Goal: Information Seeking & Learning: Compare options

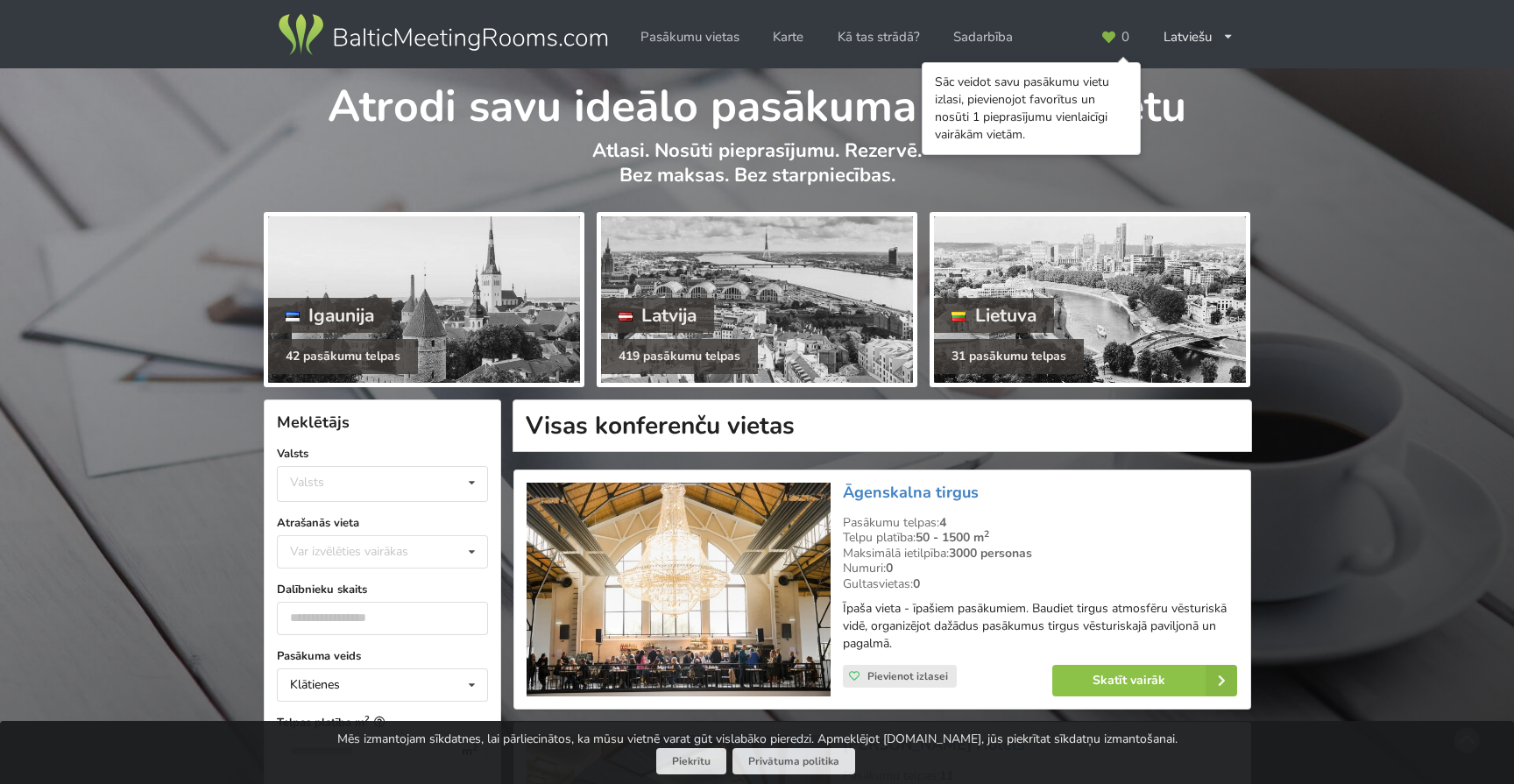
click at [1208, 138] on div "Atrodi savu ideālo pasākuma norises vietu Atlasi. Nosūti pieprasījumu. Rezervē.…" at bounding box center [757, 137] width 988 height 138
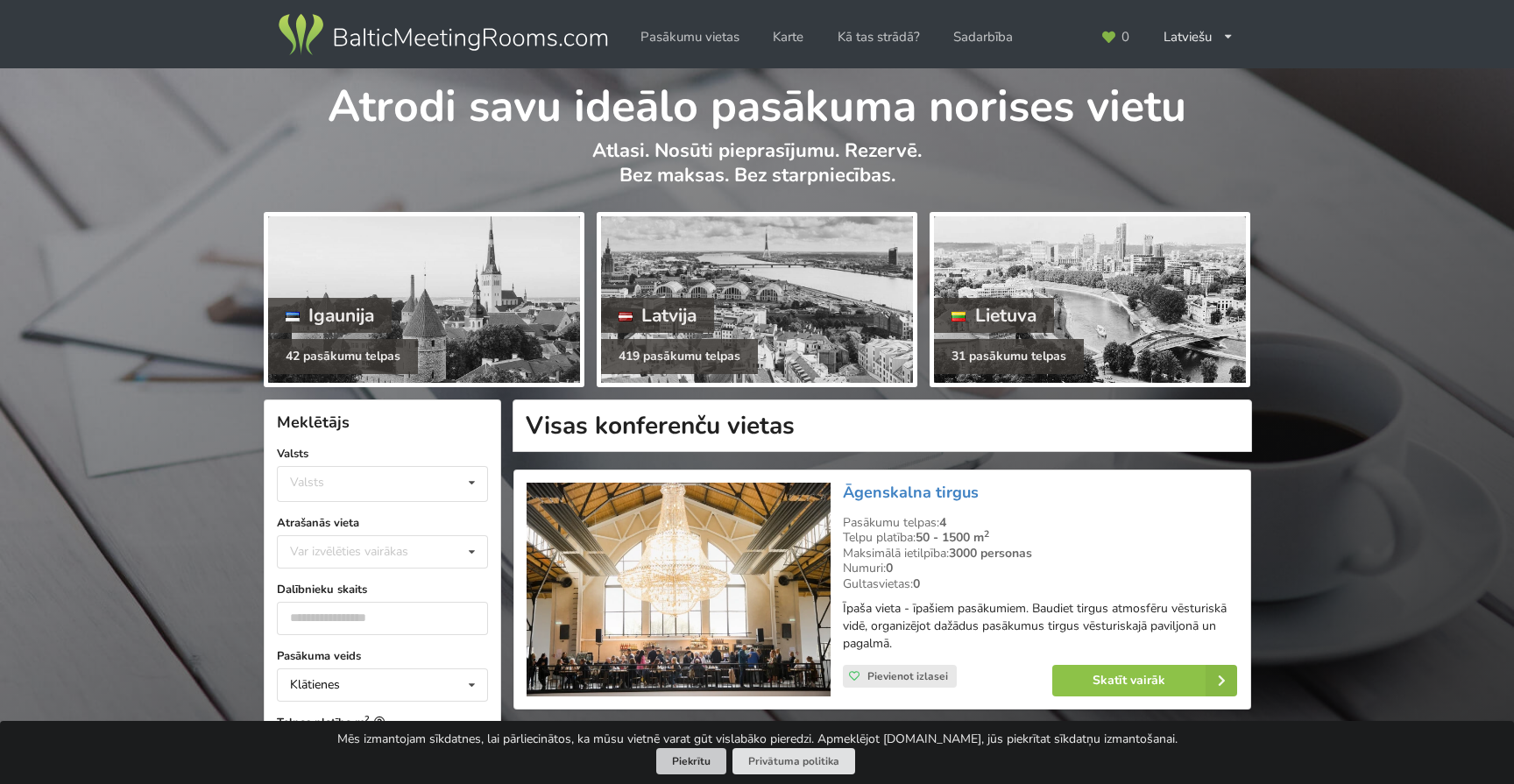
click at [678, 767] on button "Piekrītu" at bounding box center [692, 762] width 70 height 27
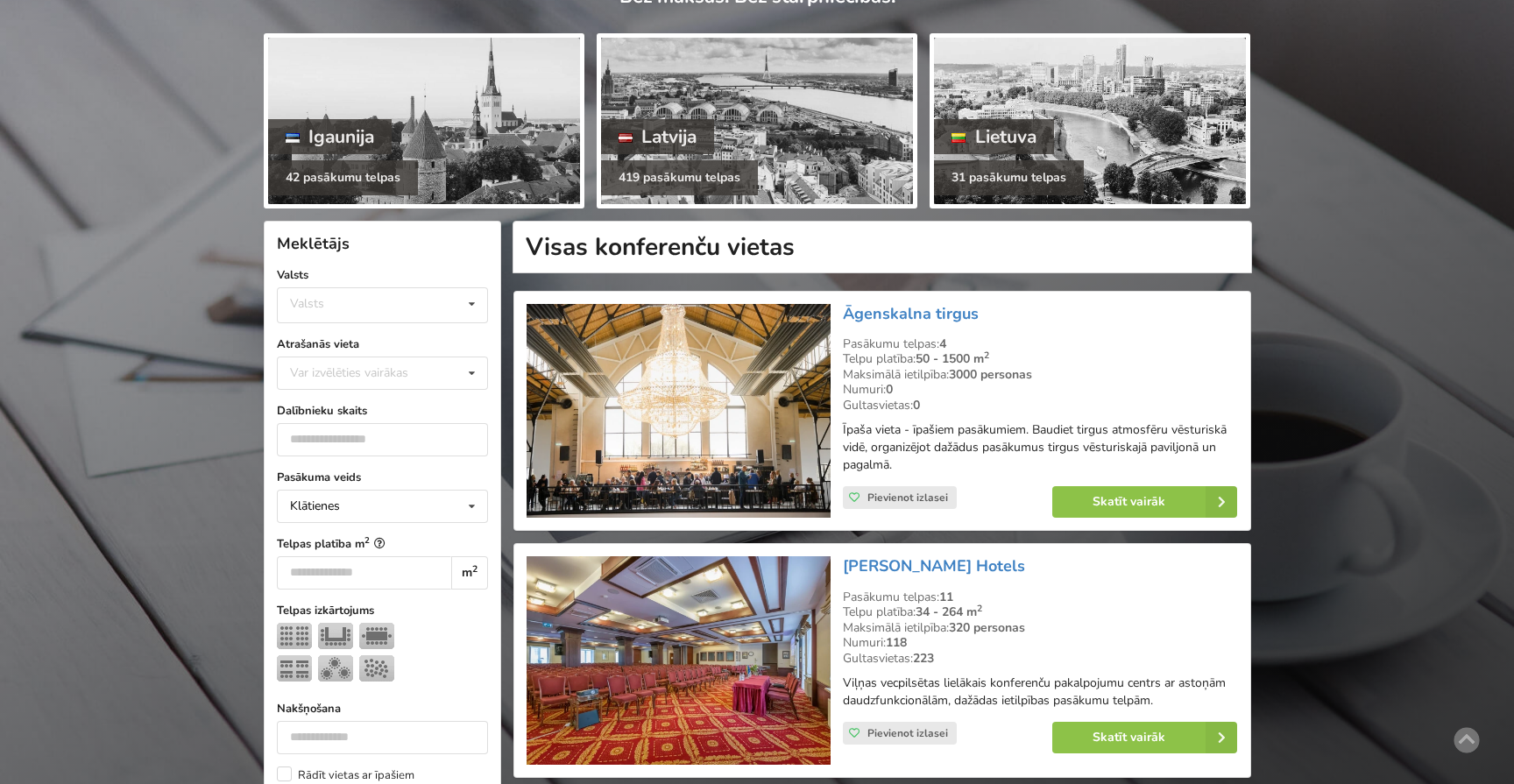
scroll to position [177, 0]
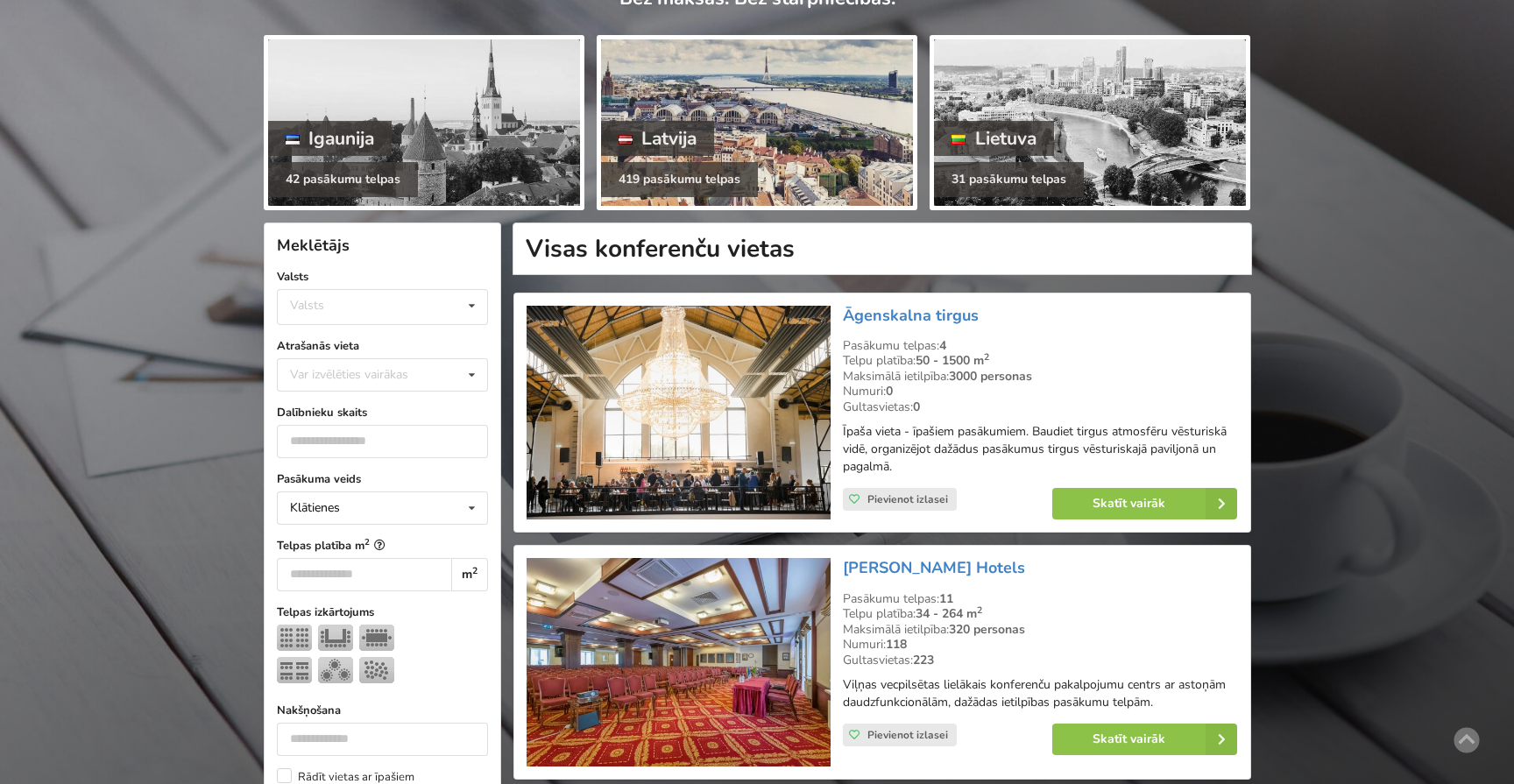
click at [740, 160] on div at bounding box center [756, 122] width 312 height 166
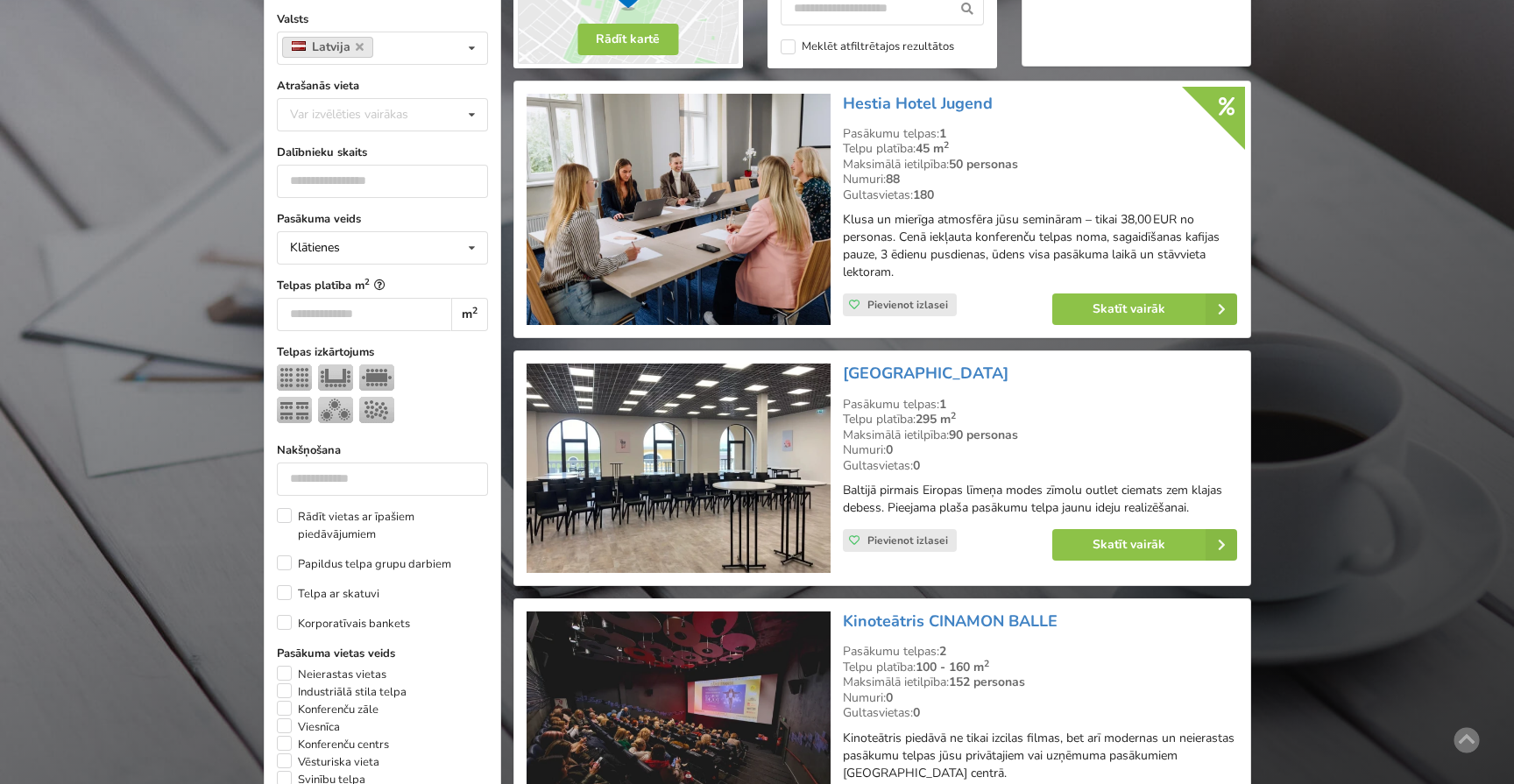
scroll to position [448, 0]
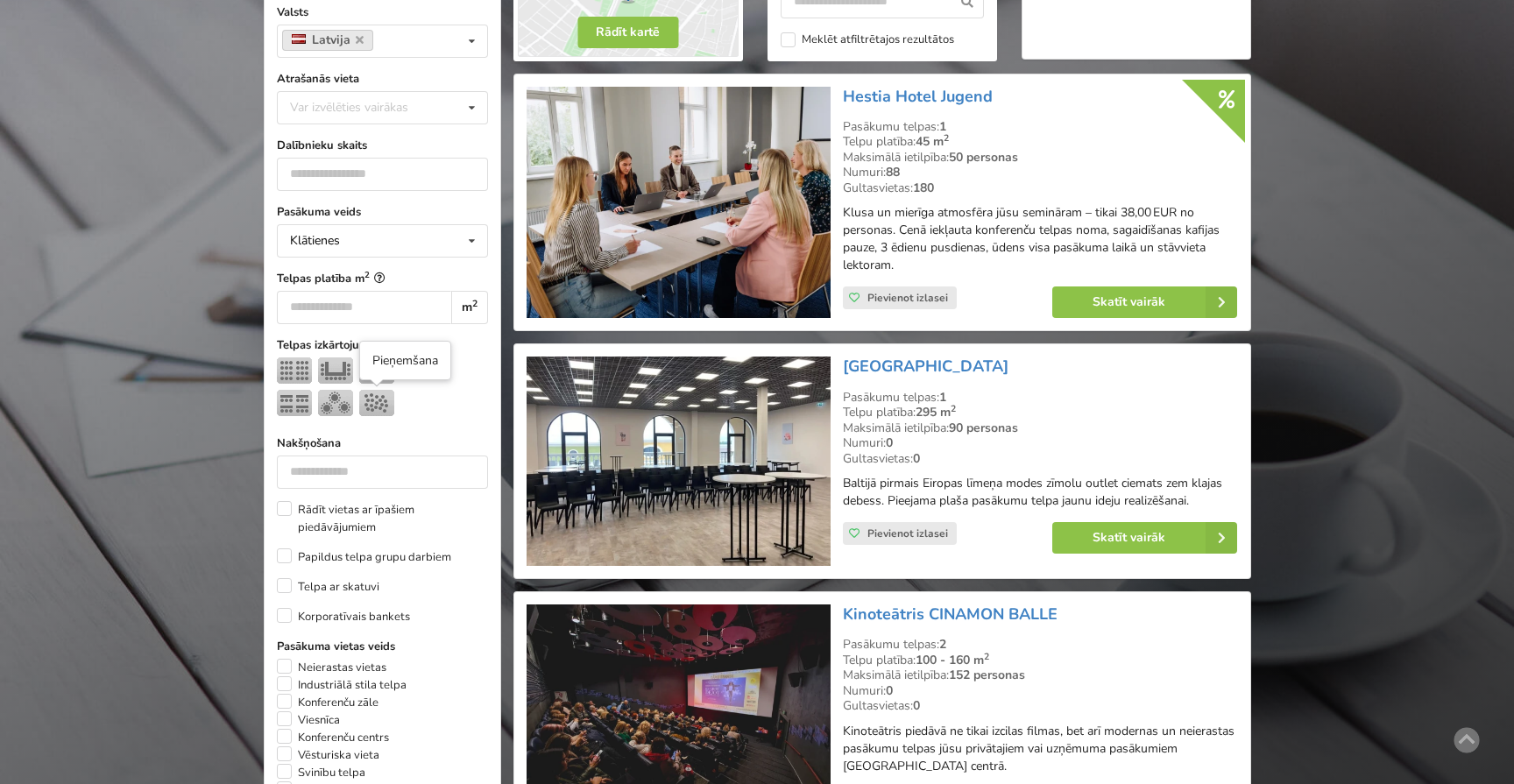
click at [372, 390] on img at bounding box center [377, 402] width 35 height 26
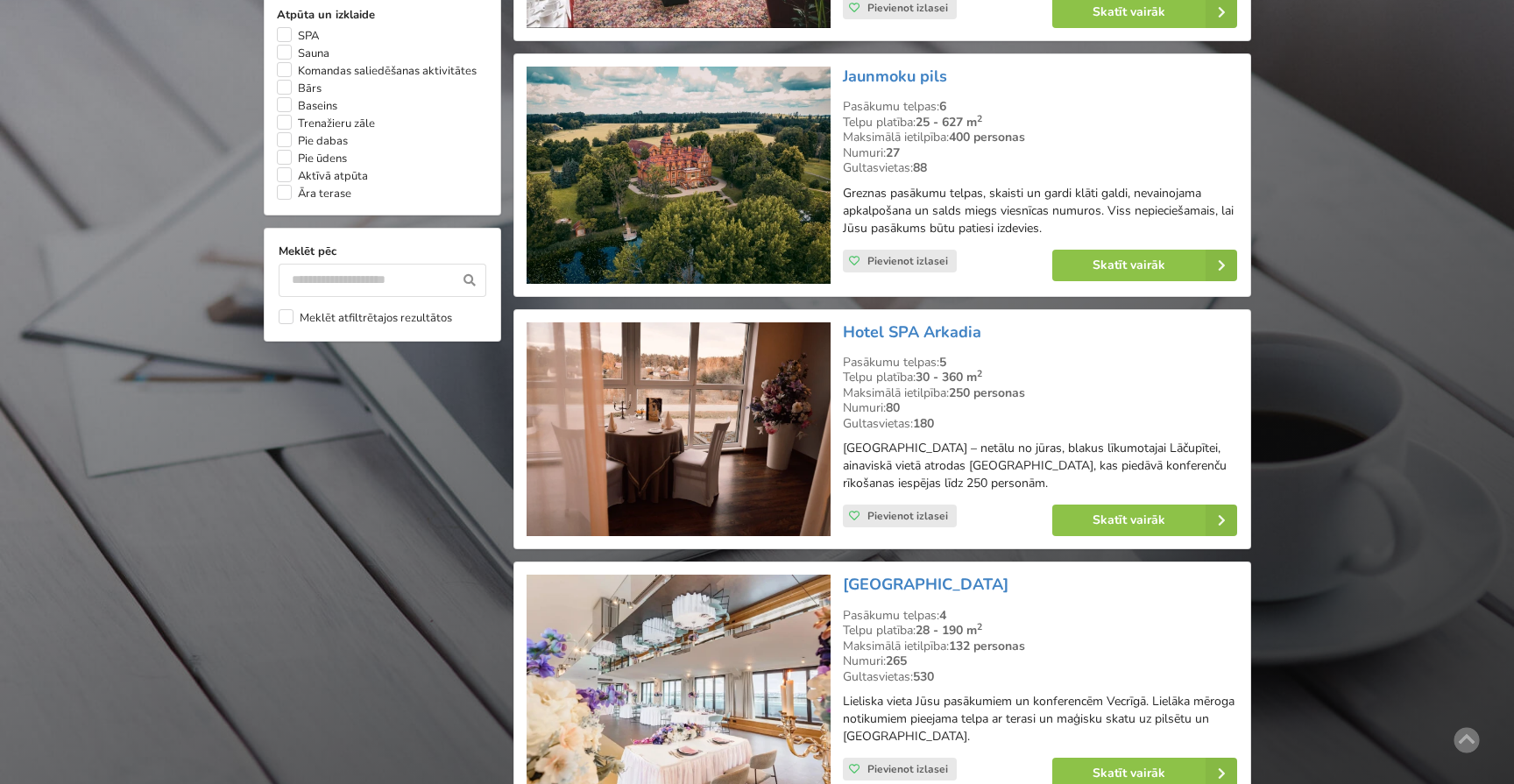
scroll to position [1470, 0]
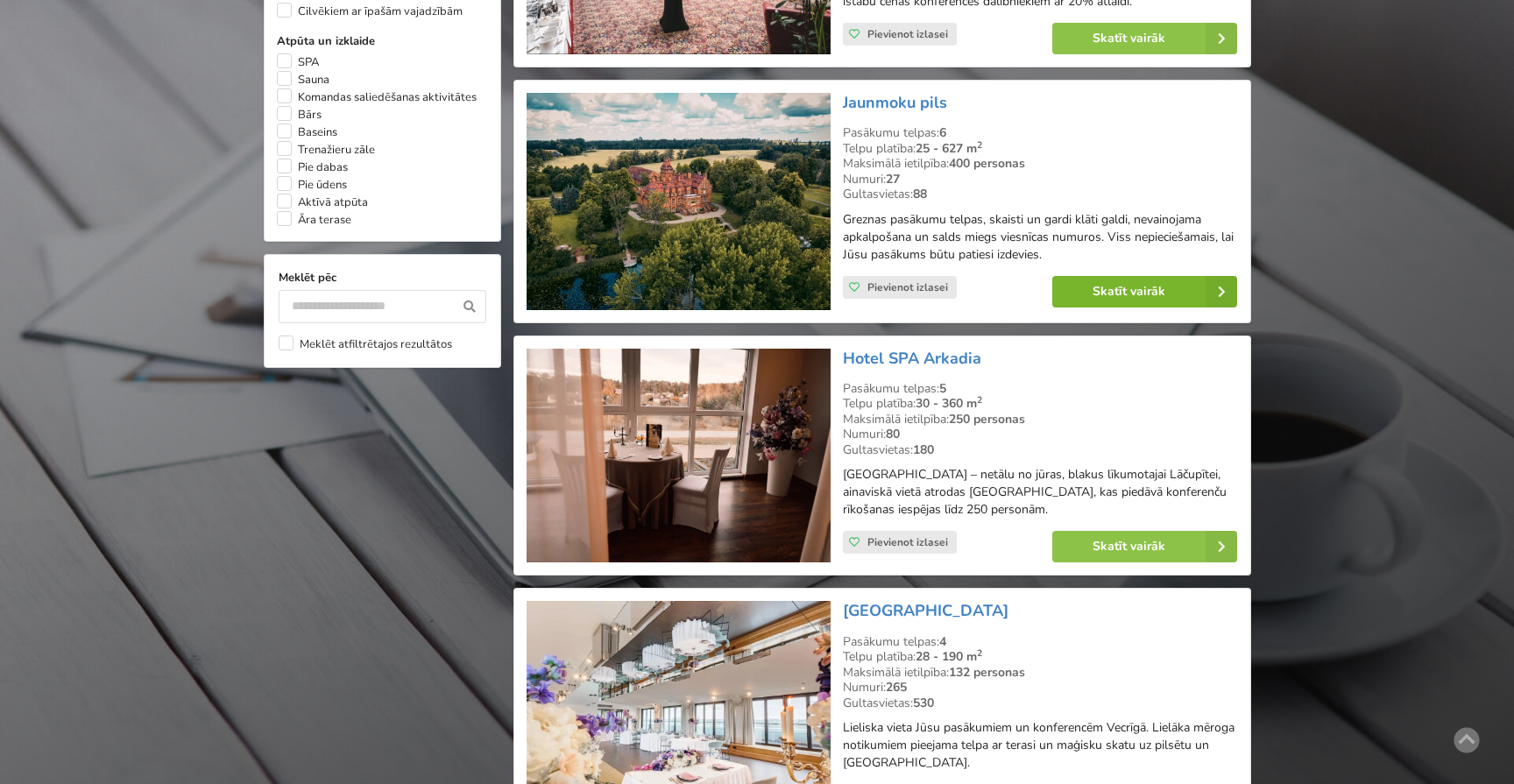
click at [1151, 303] on link "Skatīt vairāk" at bounding box center [1144, 292] width 185 height 31
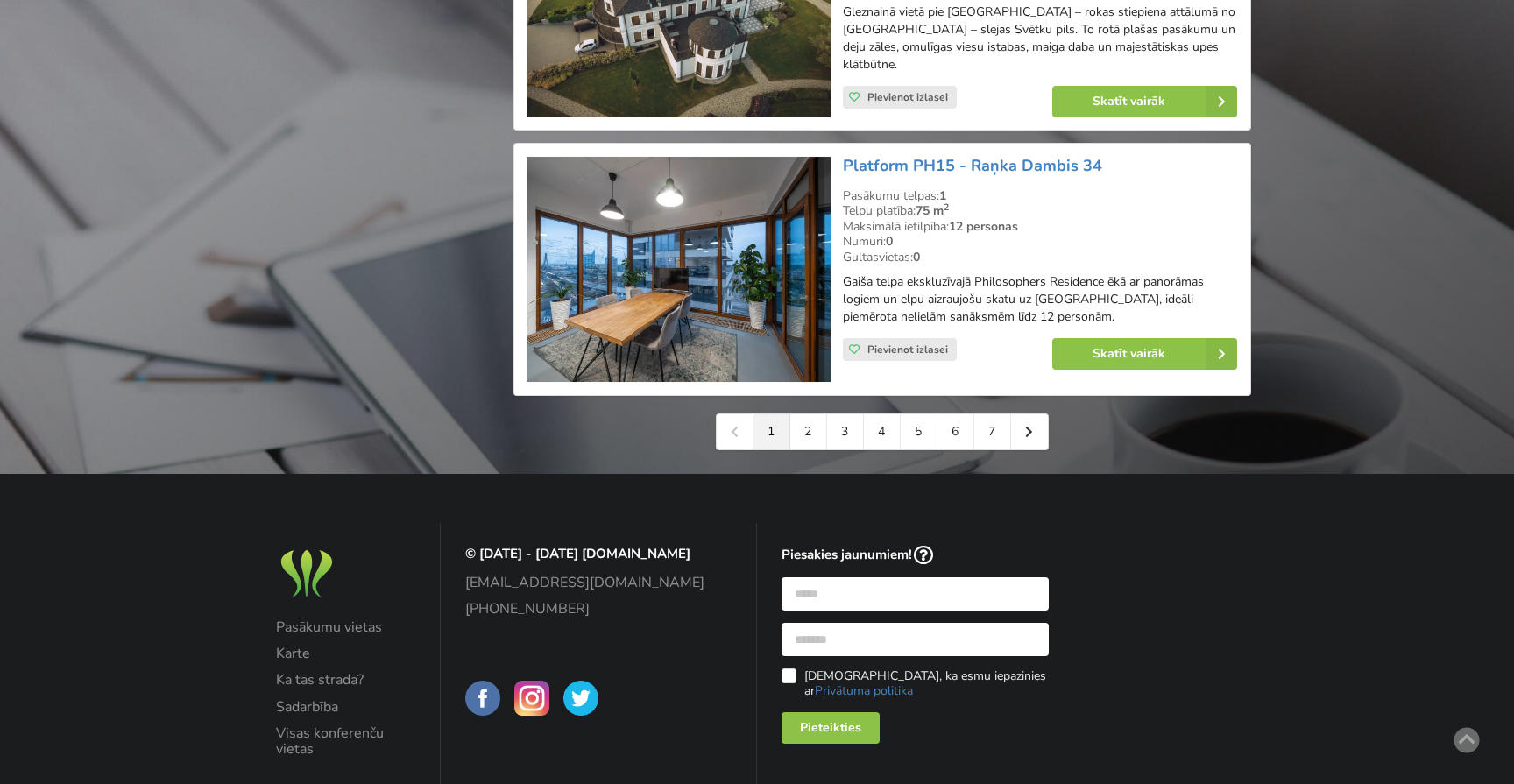
scroll to position [4072, 0]
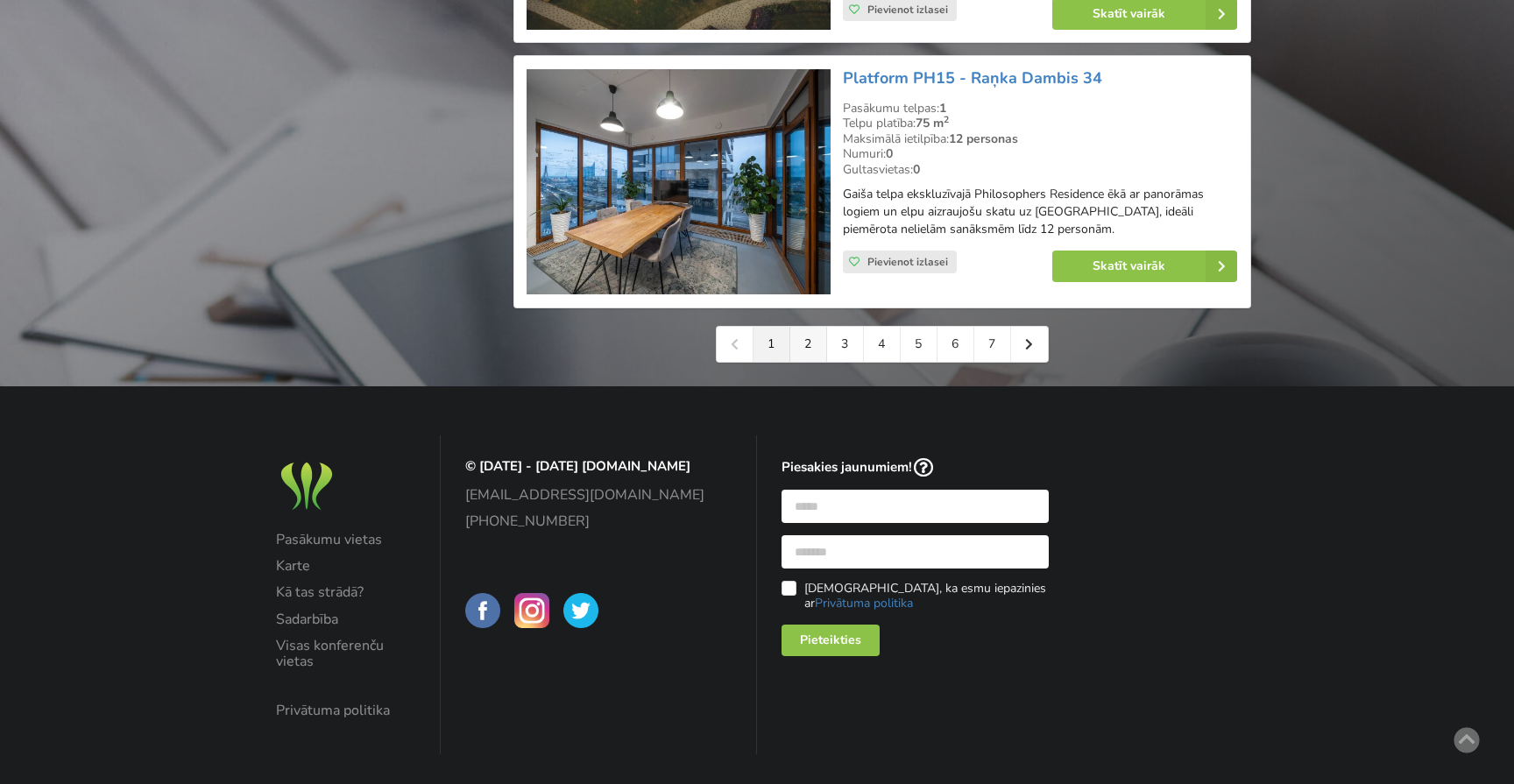
click at [811, 342] on link "2" at bounding box center [809, 345] width 37 height 35
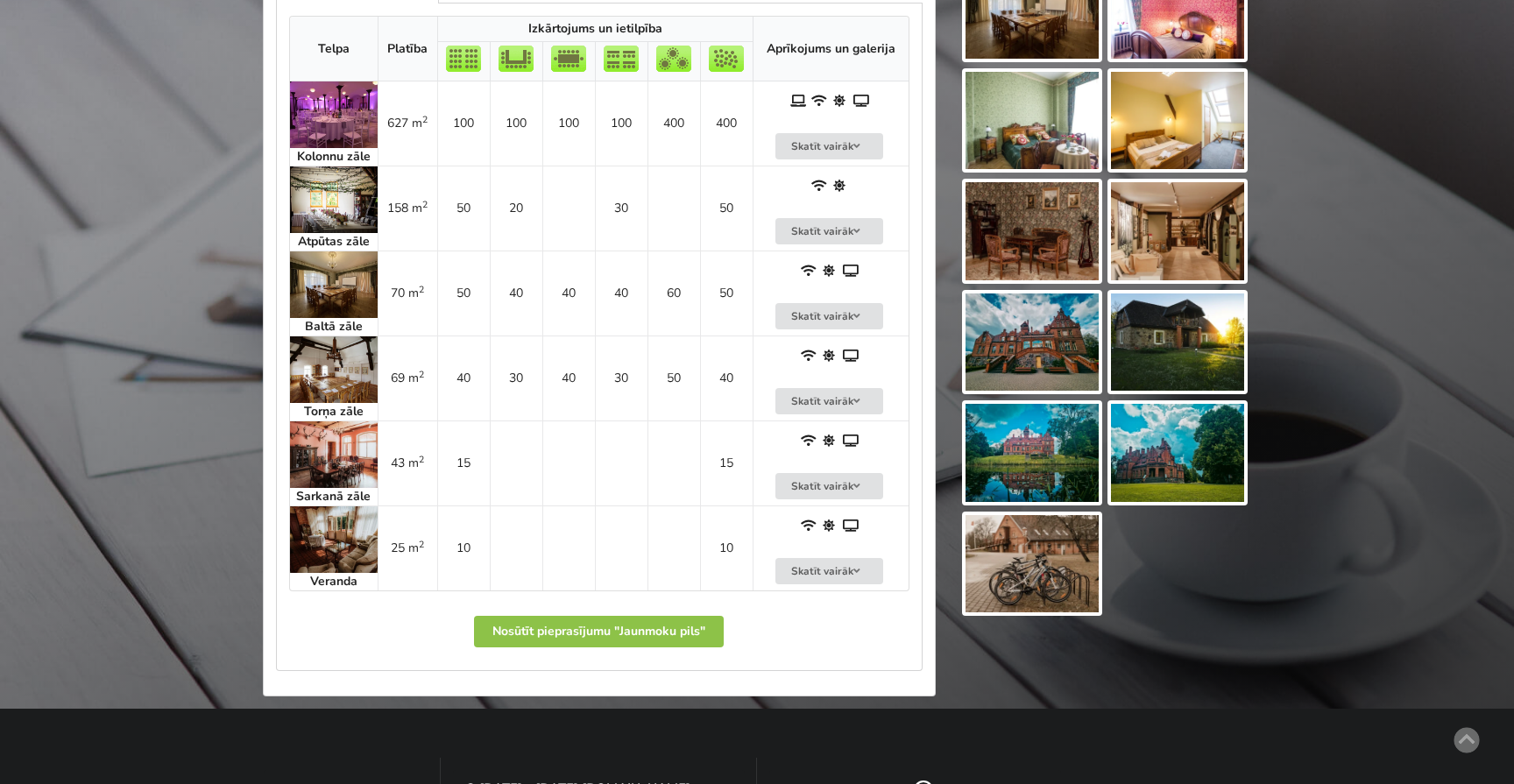
scroll to position [1145, 0]
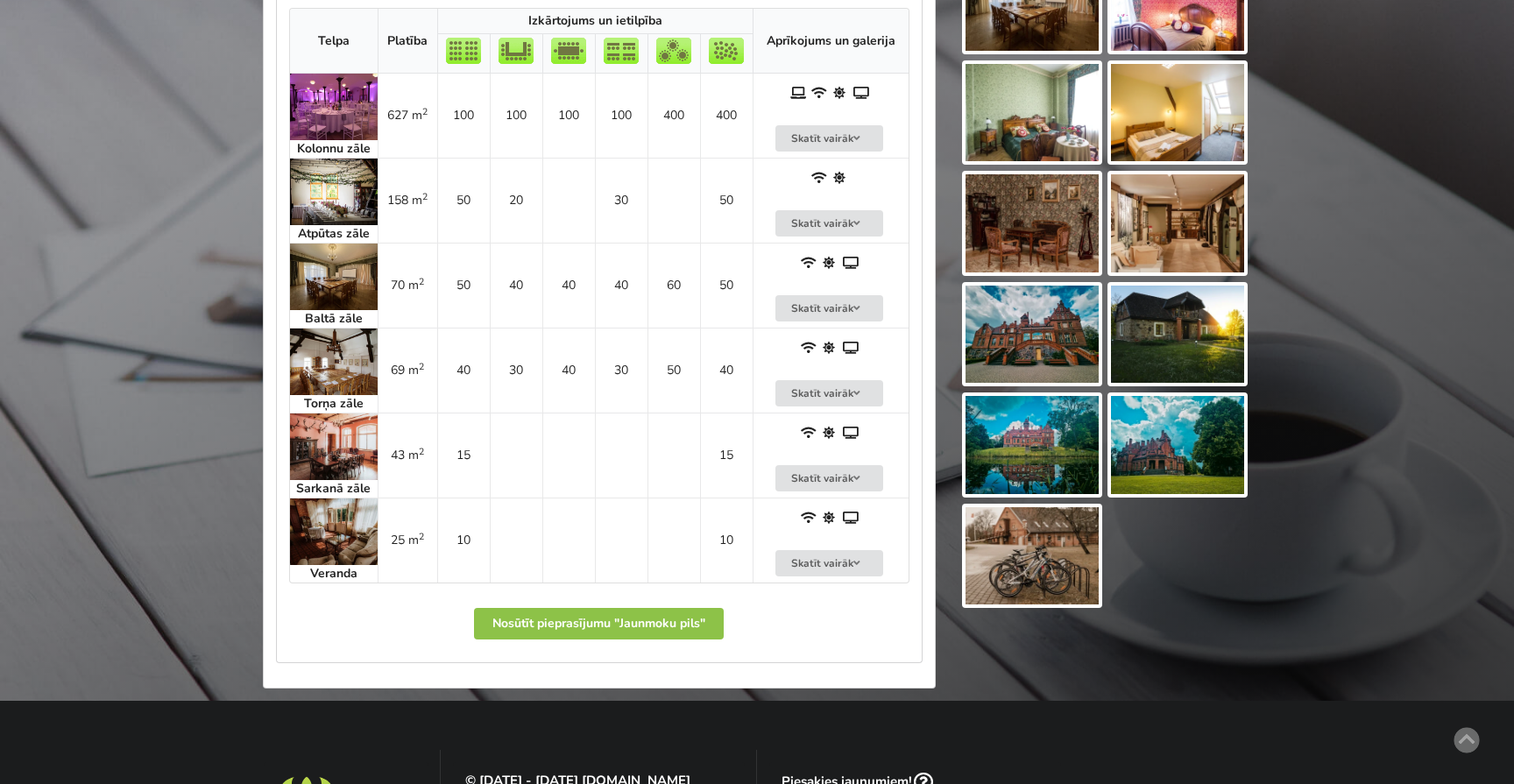
click at [333, 513] on img at bounding box center [334, 531] width 88 height 66
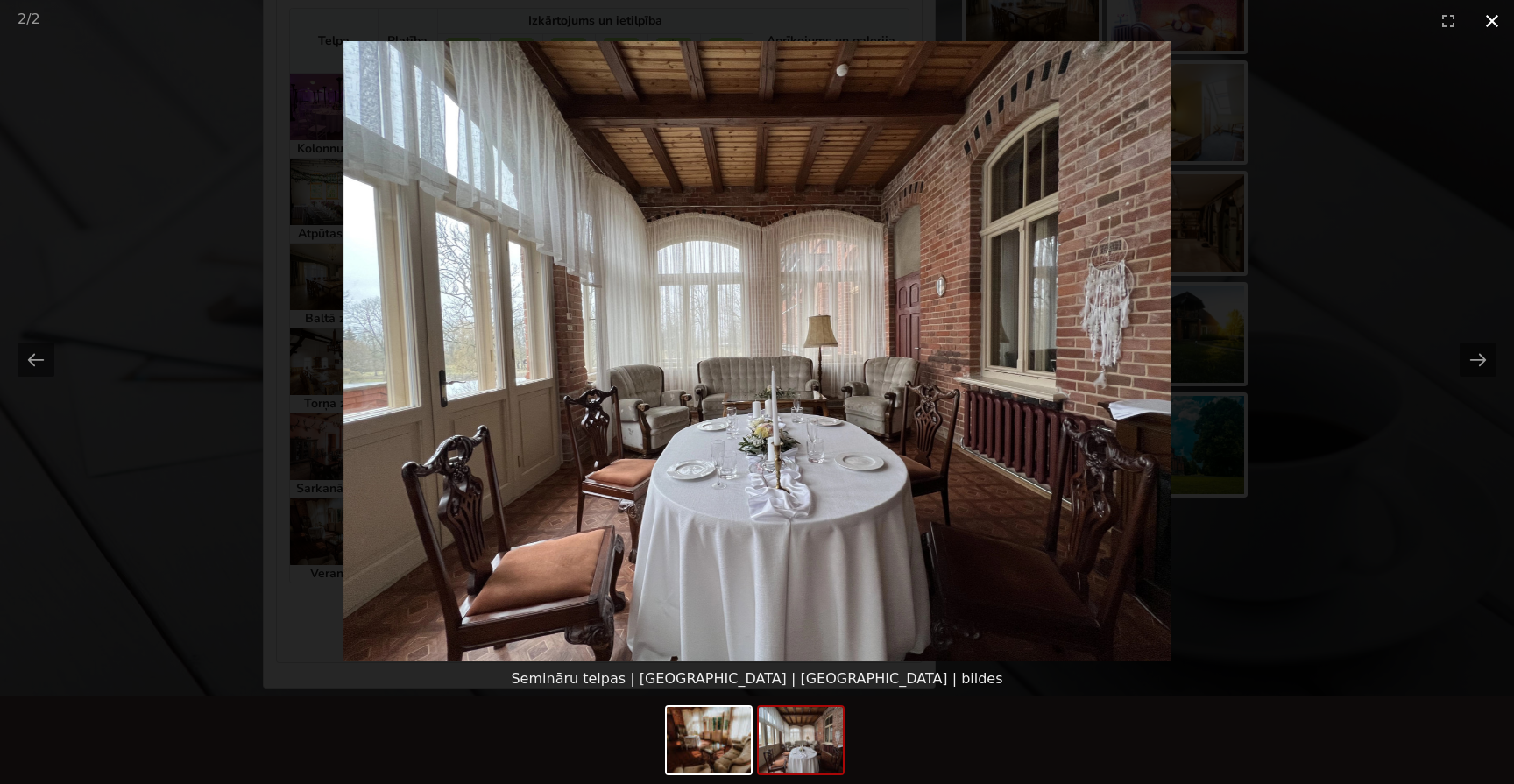
click at [1489, 22] on button "Close gallery" at bounding box center [1492, 21] width 44 height 41
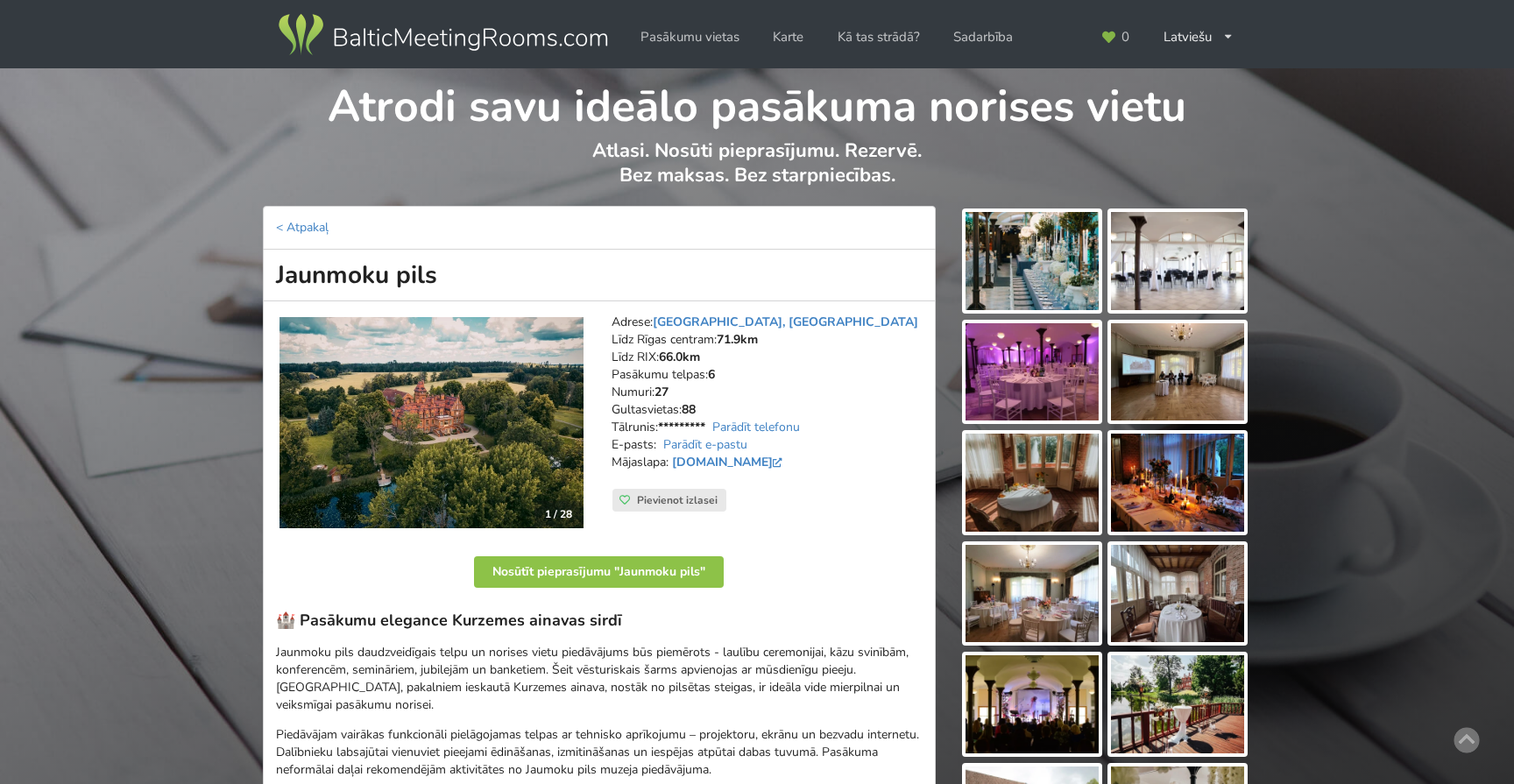
scroll to position [160, 0]
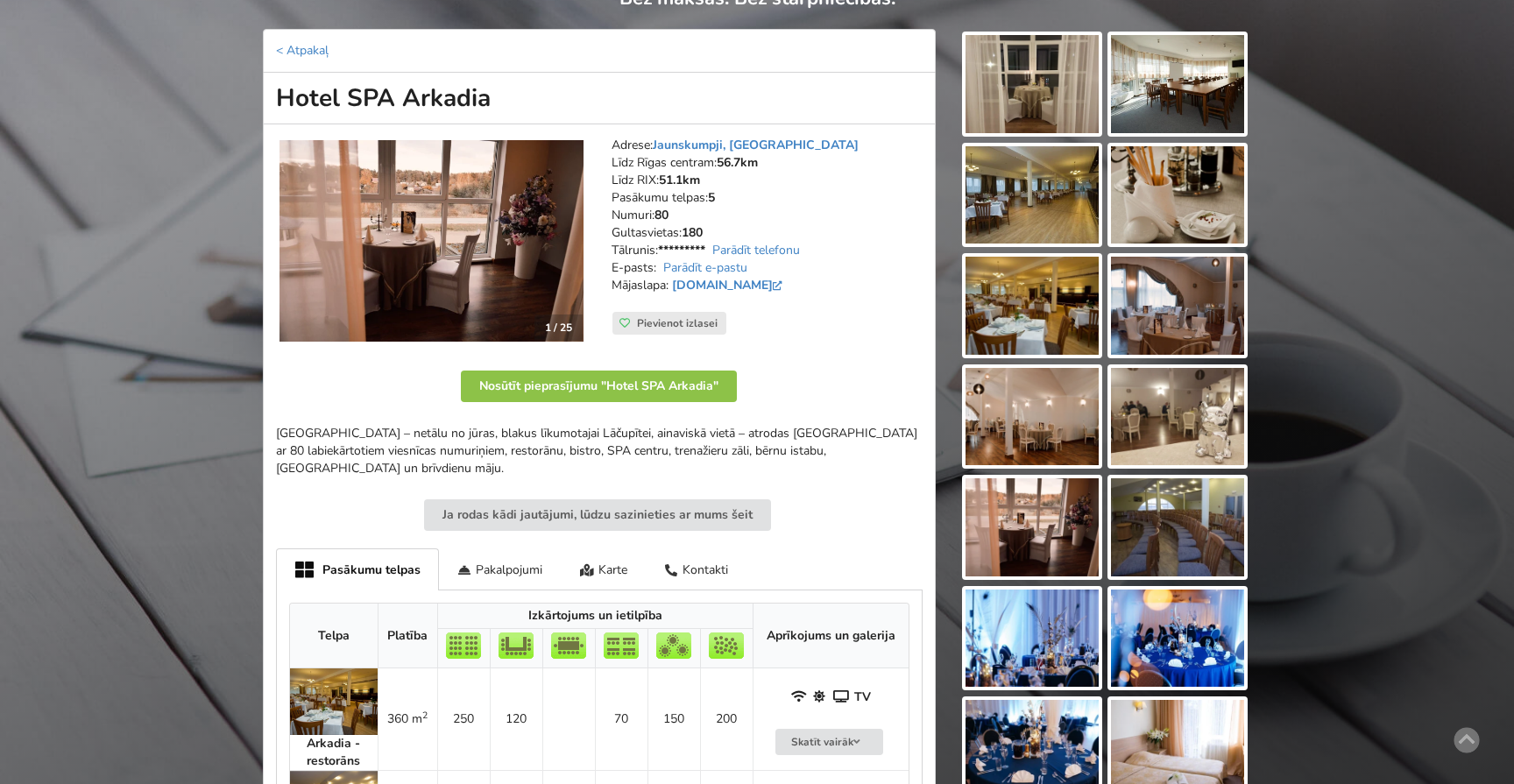
scroll to position [190, 0]
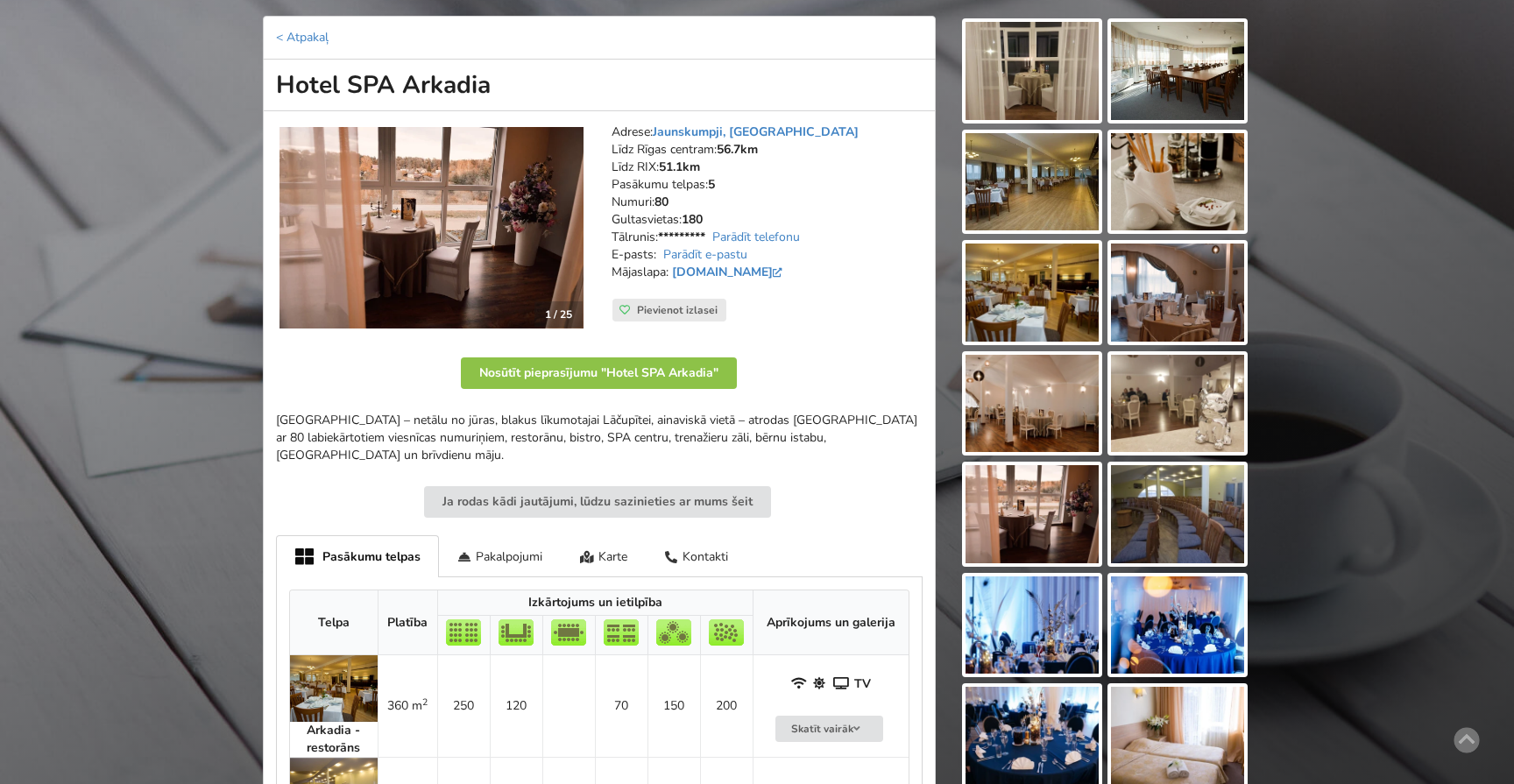
click at [452, 246] on img at bounding box center [431, 227] width 304 height 201
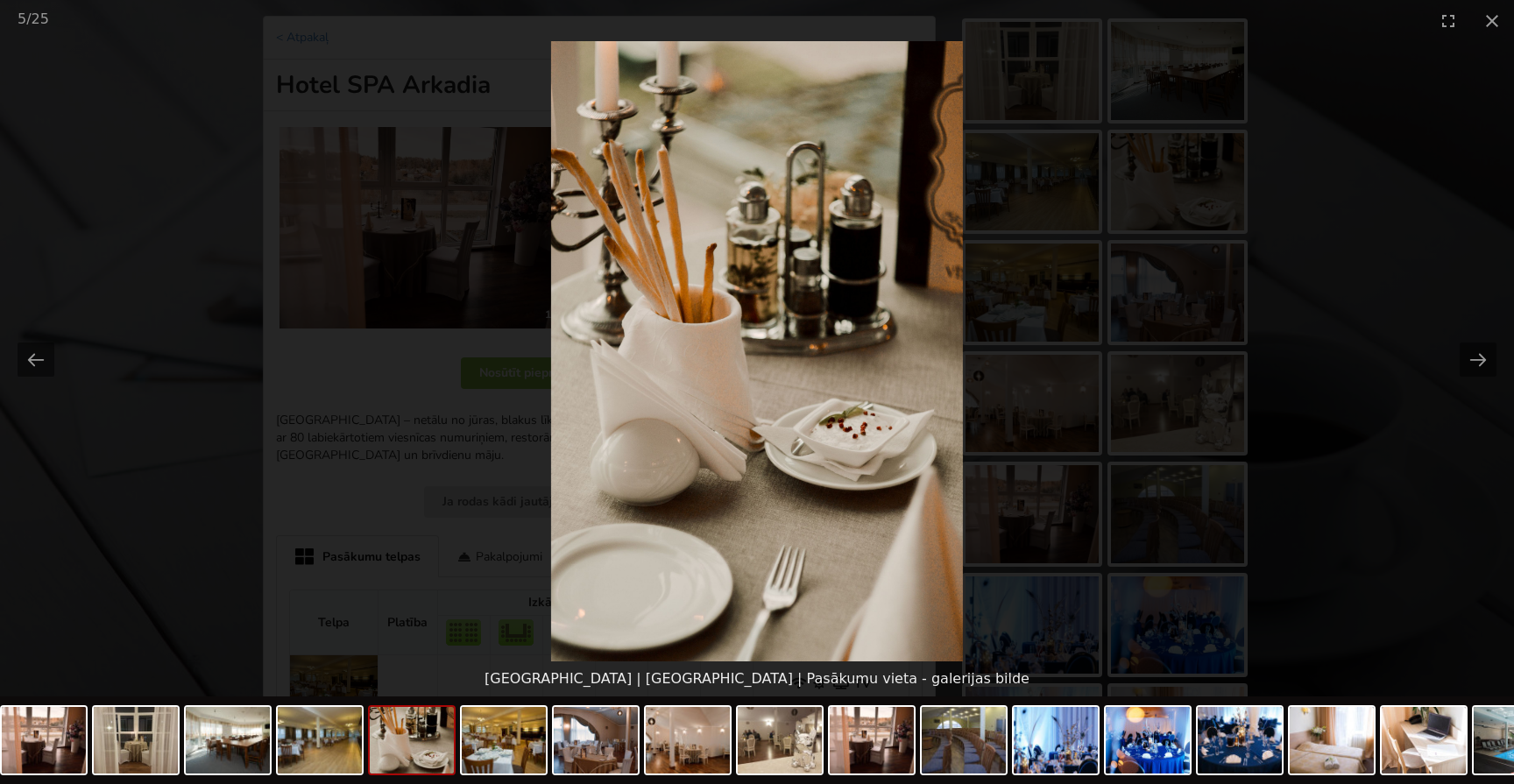
scroll to position [0, 0]
click at [1355, 206] on picture at bounding box center [757, 351] width 1514 height 620
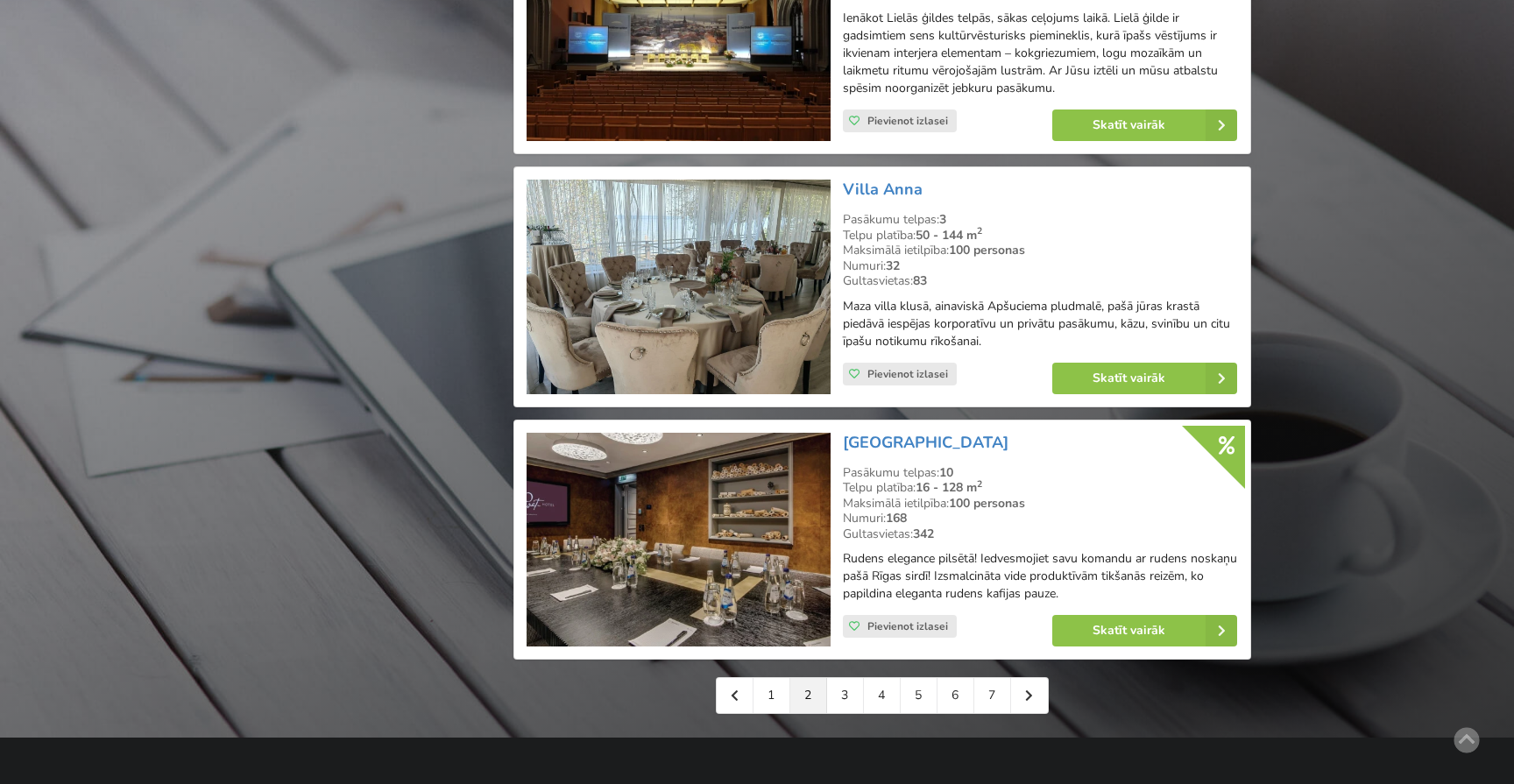
scroll to position [3748, 0]
click at [1034, 677] on link at bounding box center [1030, 694] width 37 height 35
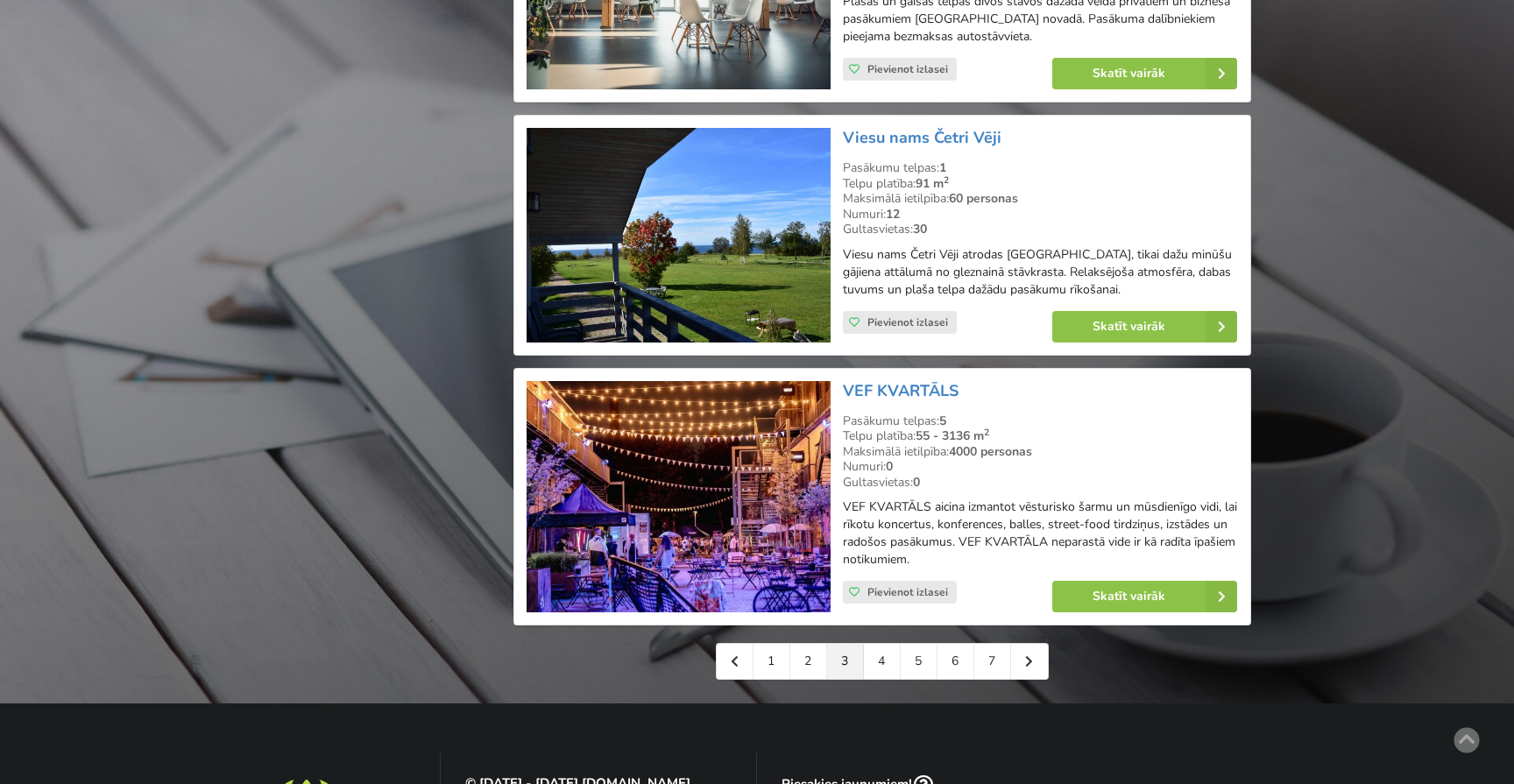
scroll to position [3765, 0]
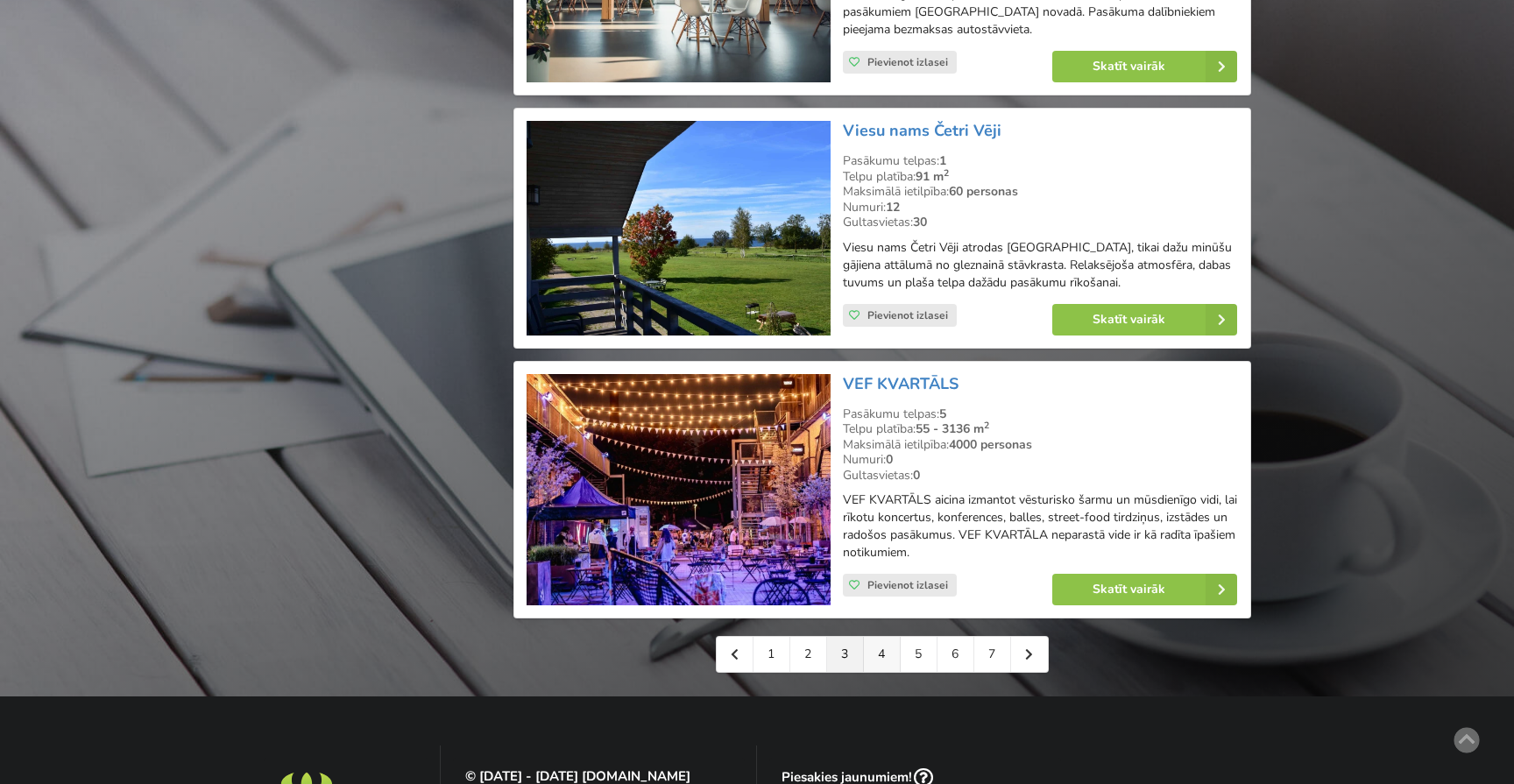
click at [879, 659] on link "4" at bounding box center [883, 654] width 37 height 35
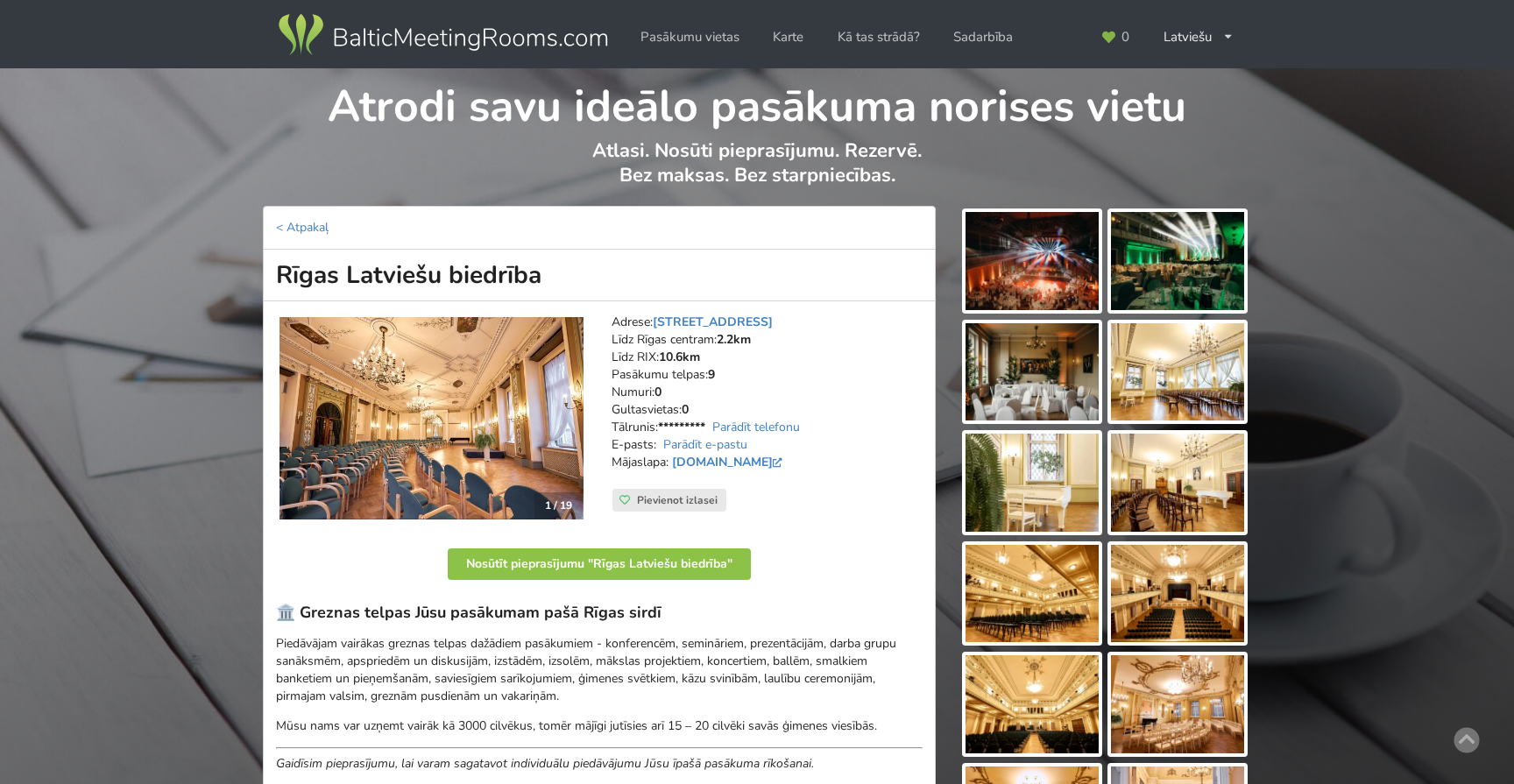
click at [435, 429] on img at bounding box center [431, 419] width 304 height 203
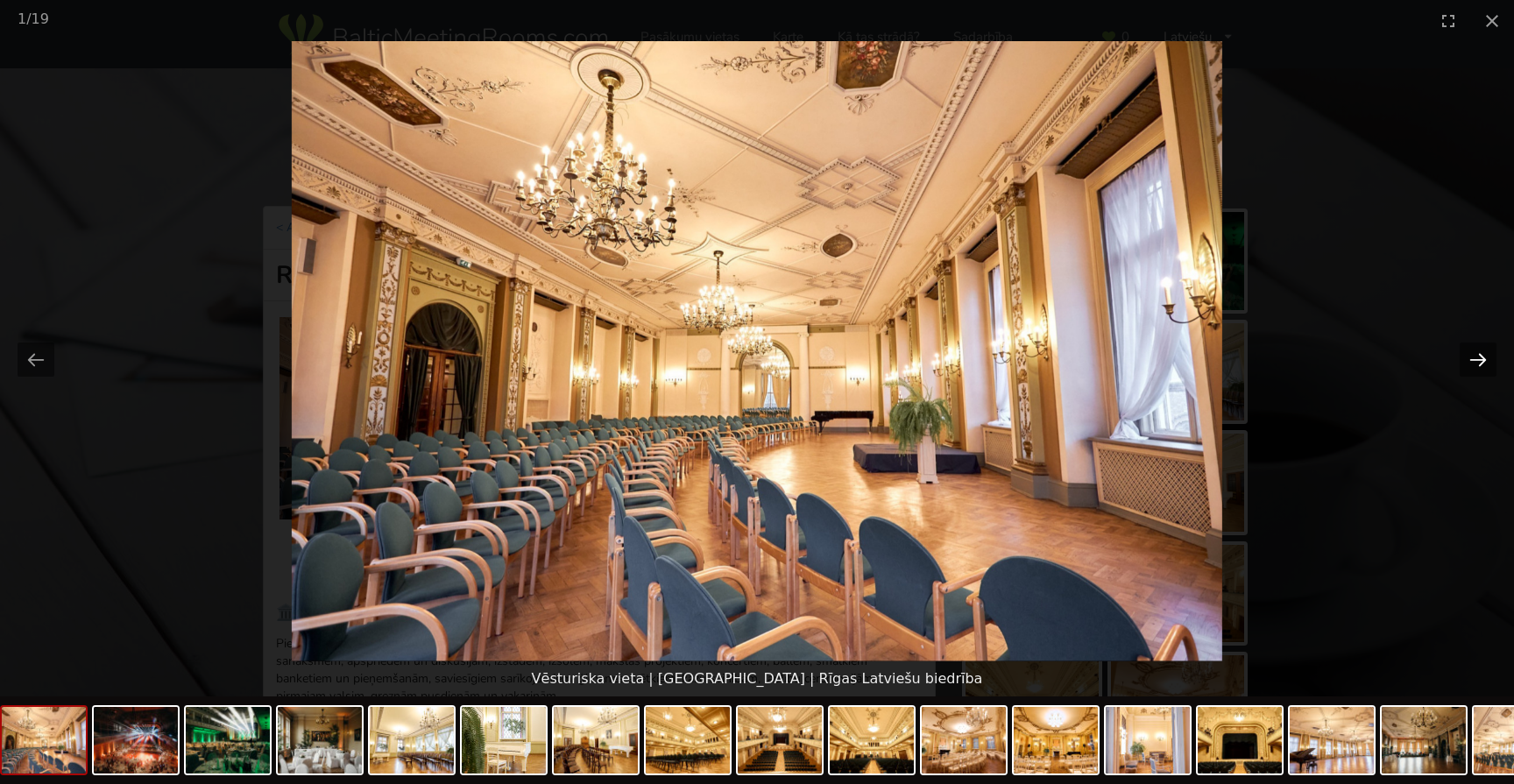
click at [1474, 356] on button "Next slide" at bounding box center [1479, 359] width 37 height 34
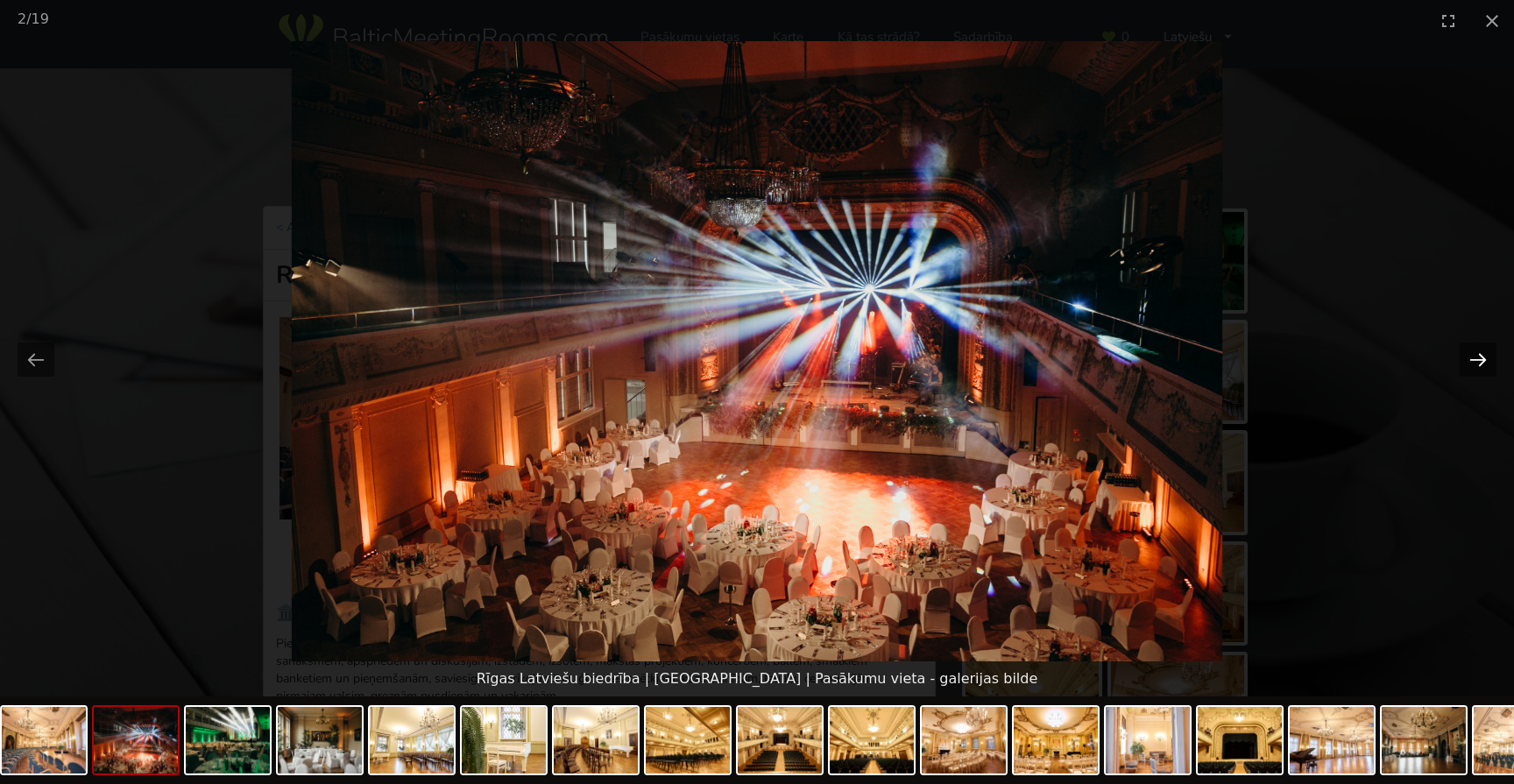
click at [1475, 356] on button "Next slide" at bounding box center [1479, 359] width 37 height 34
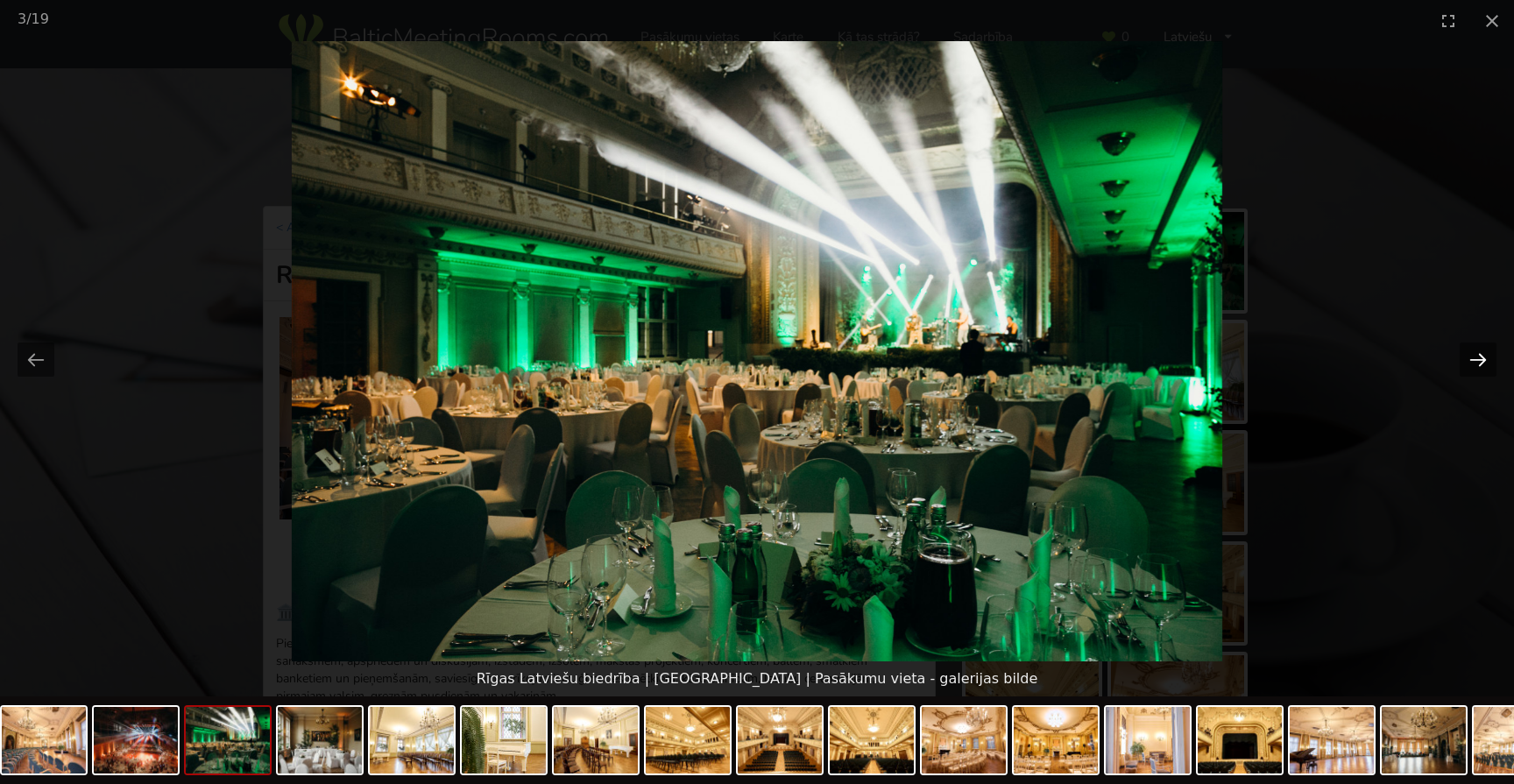
click at [1475, 356] on button "Next slide" at bounding box center [1479, 359] width 37 height 34
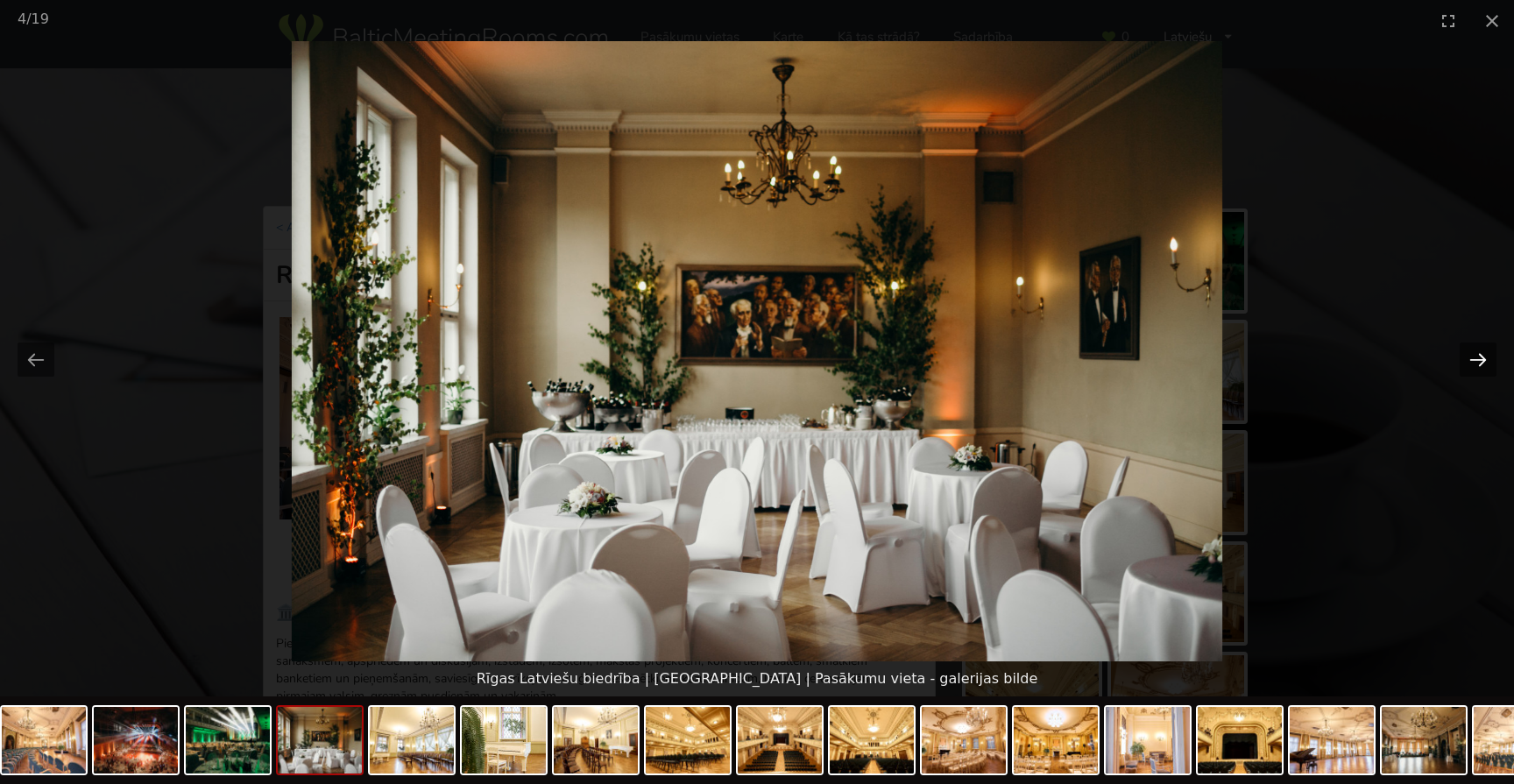
click at [1475, 356] on button "Next slide" at bounding box center [1479, 359] width 37 height 34
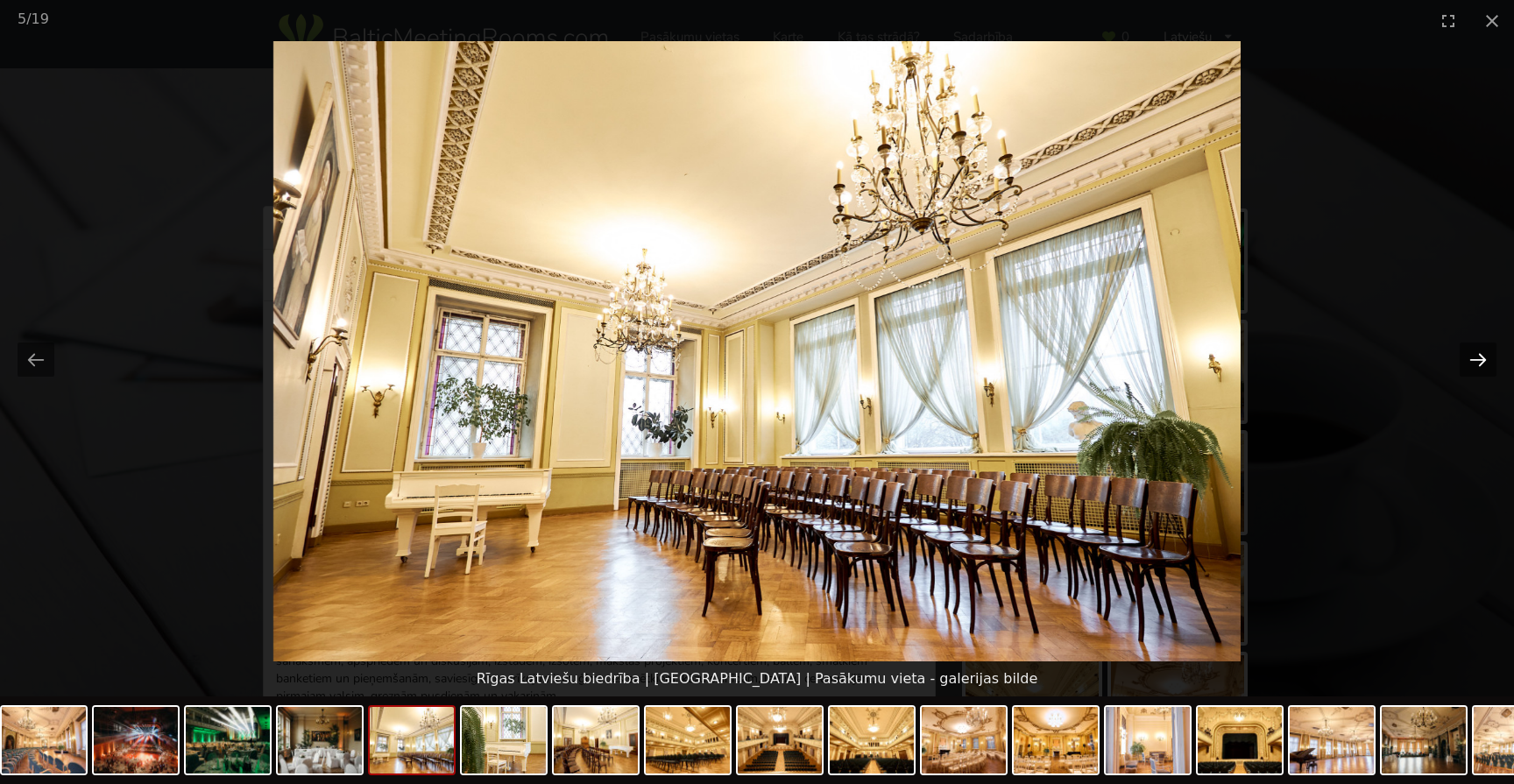
click at [1475, 356] on button "Next slide" at bounding box center [1479, 359] width 37 height 34
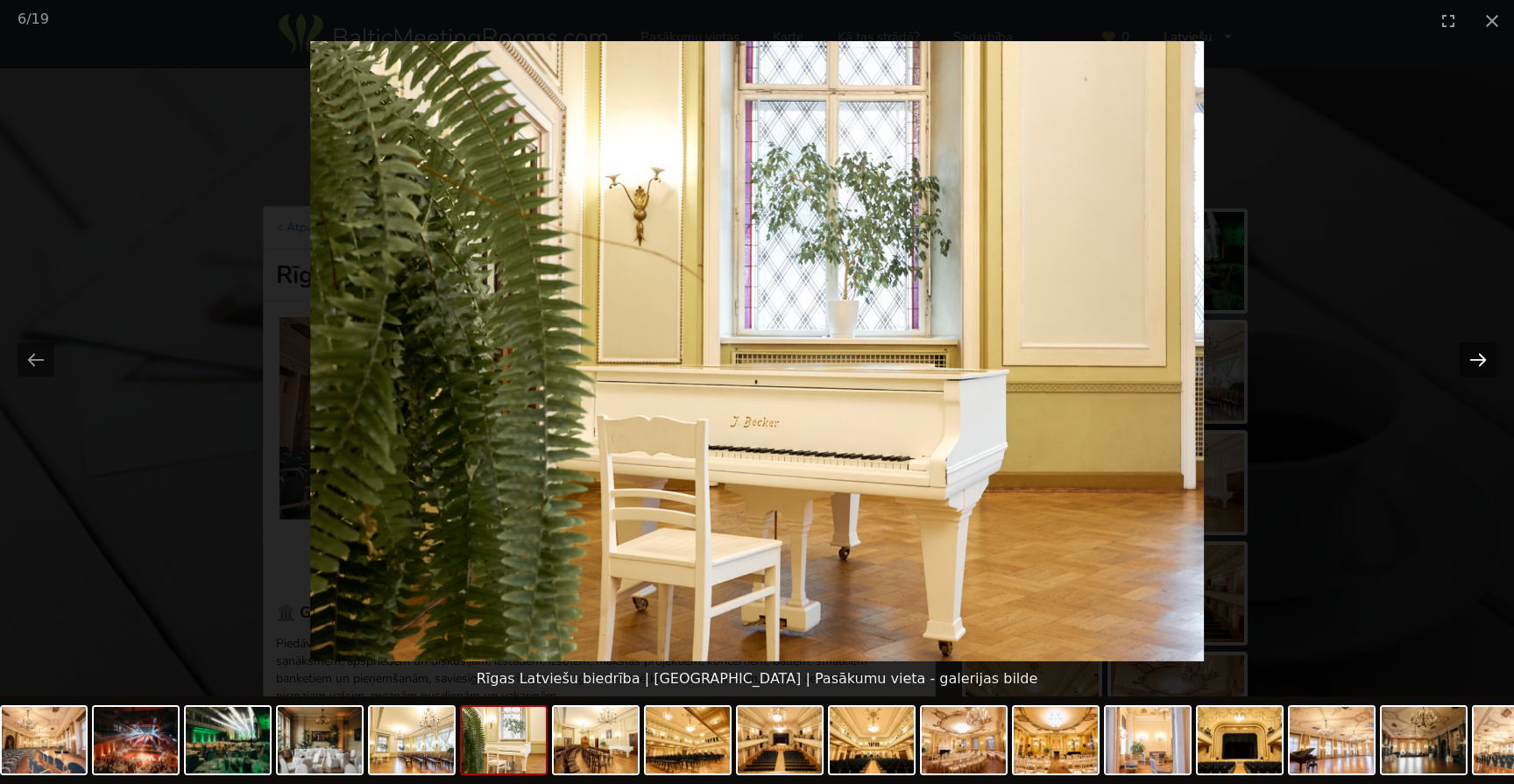
click at [1473, 356] on button "Next slide" at bounding box center [1479, 359] width 37 height 34
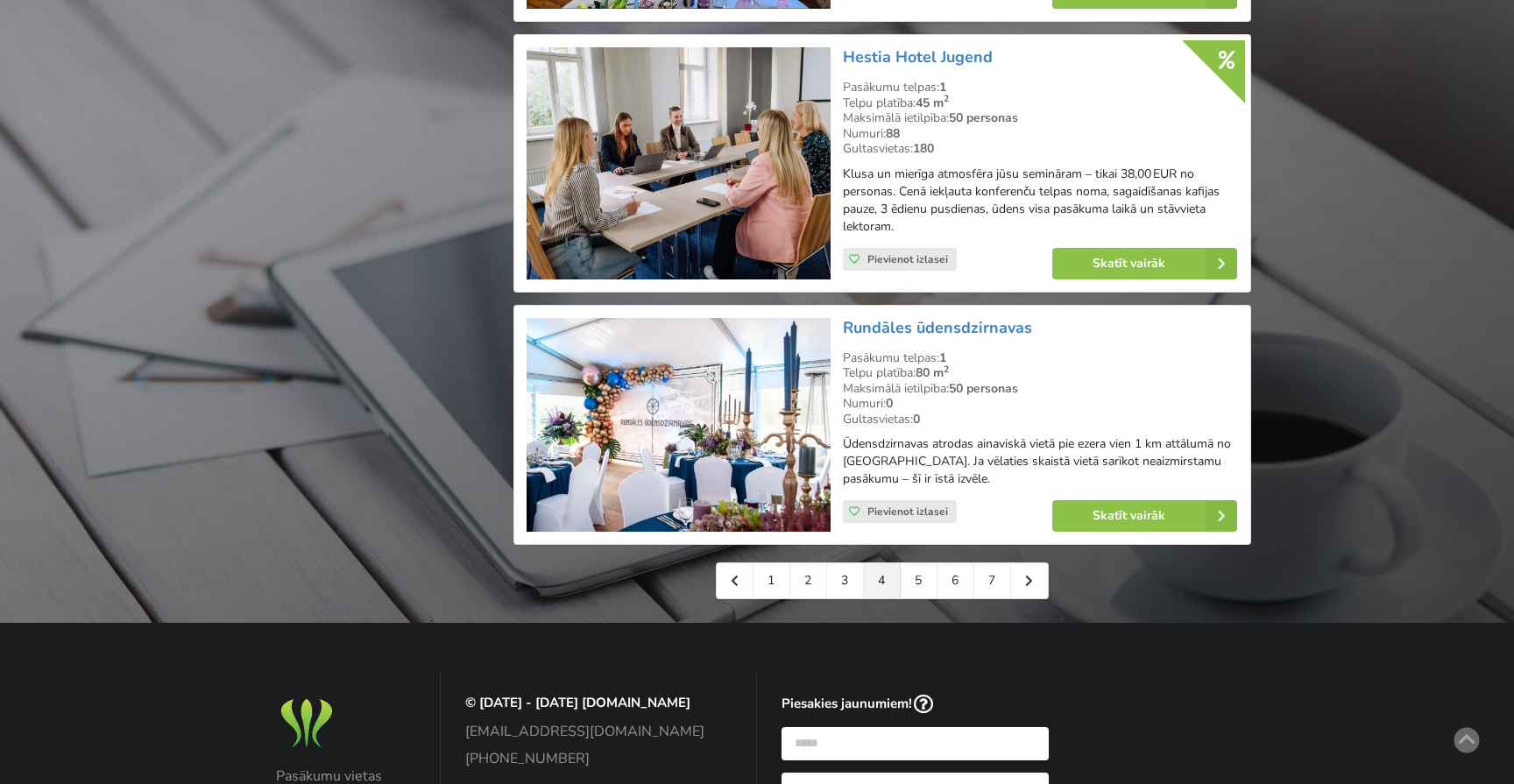
scroll to position [3812, 0]
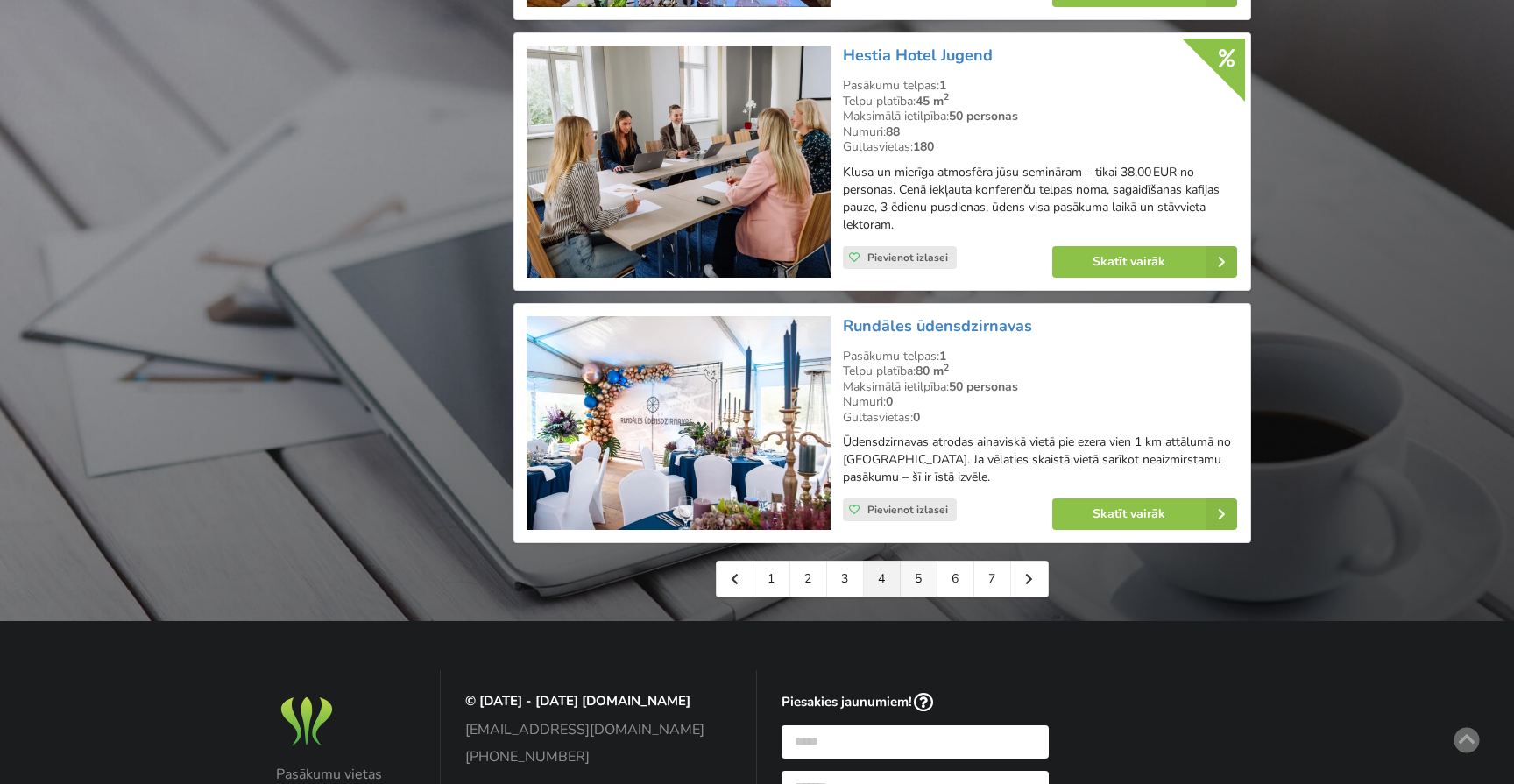
click at [922, 561] on link "5" at bounding box center [919, 579] width 37 height 35
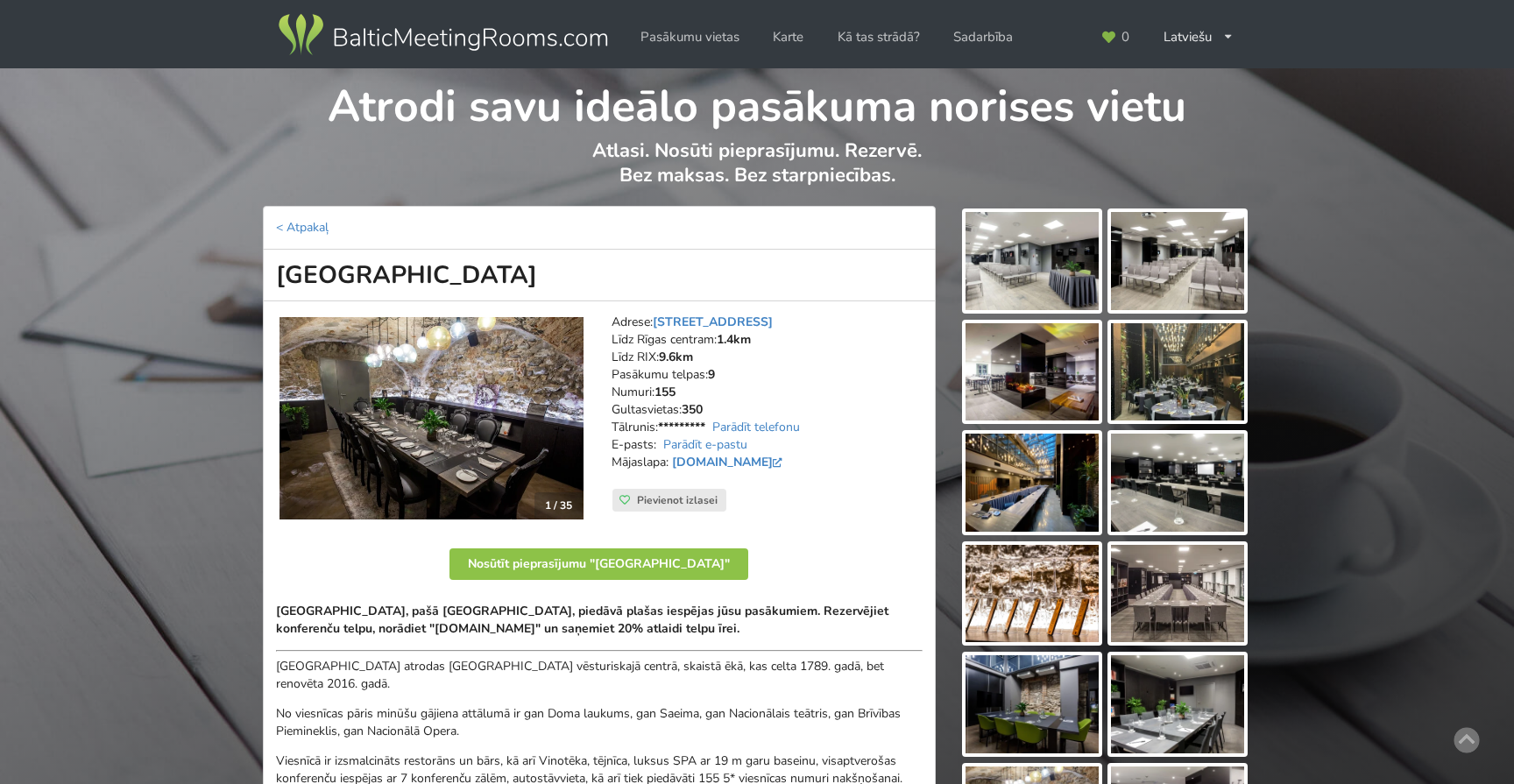
click at [442, 463] on img at bounding box center [431, 419] width 304 height 203
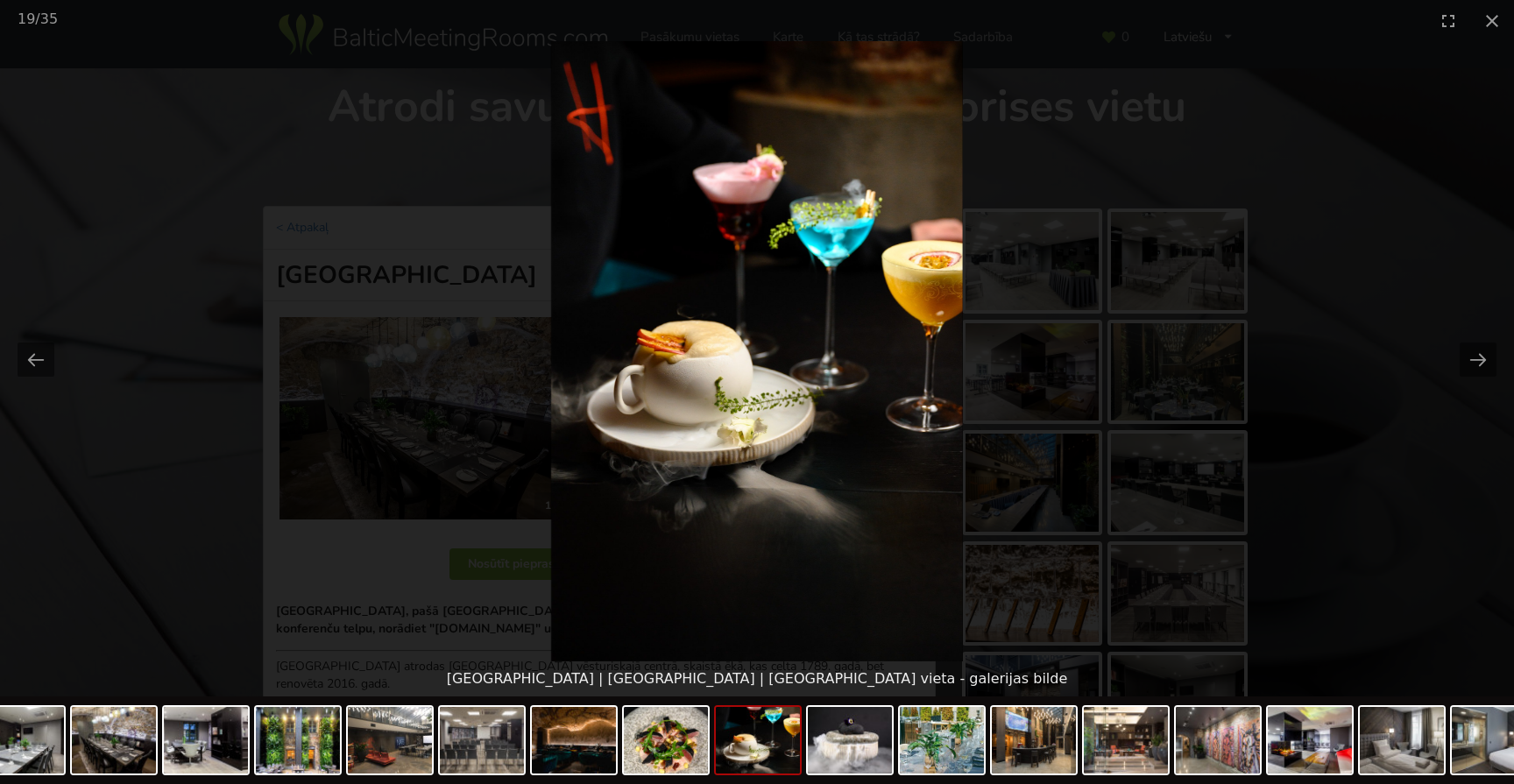
click at [1162, 226] on picture at bounding box center [757, 351] width 1514 height 620
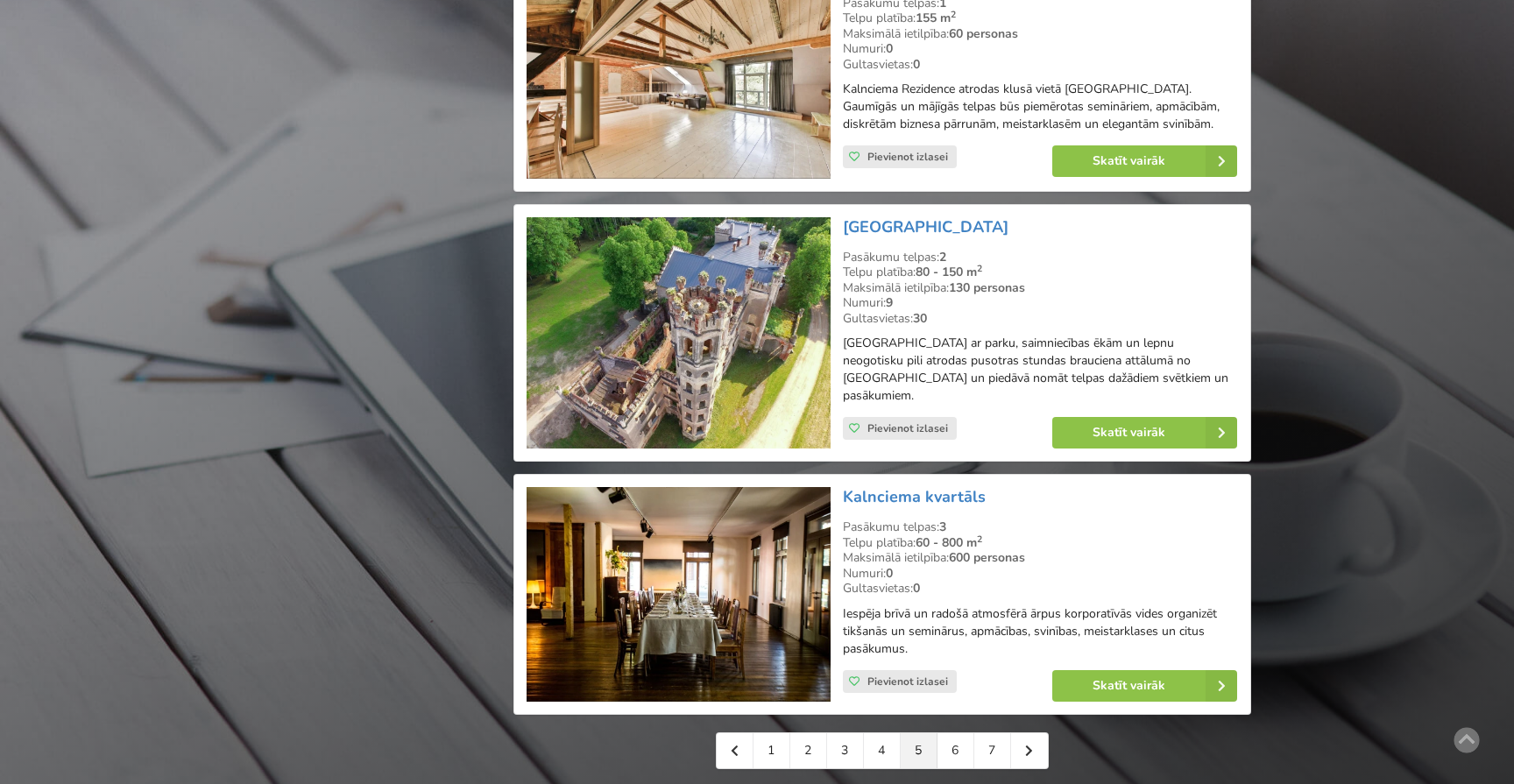
scroll to position [3675, 0]
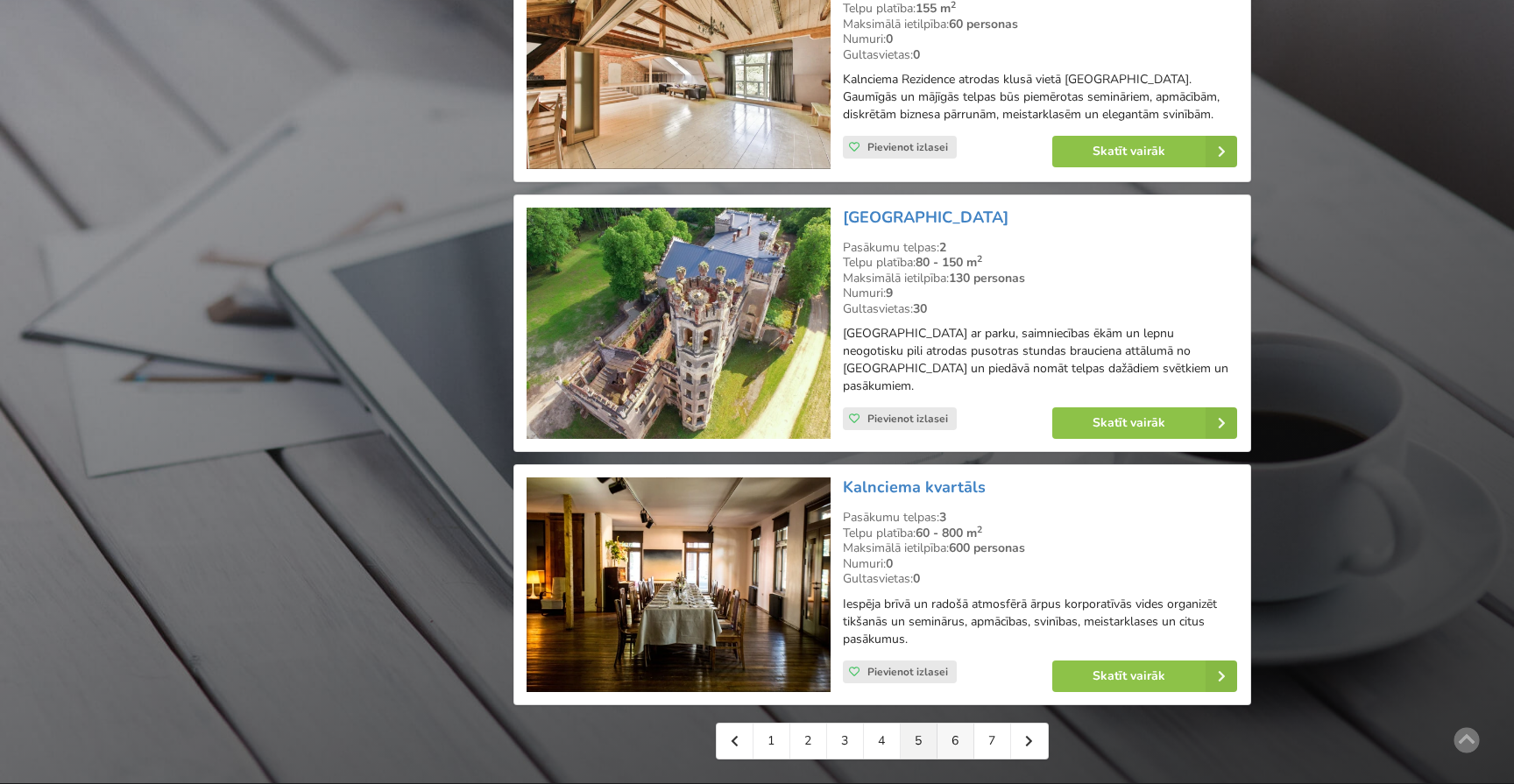
click at [949, 723] on link "6" at bounding box center [956, 741] width 37 height 35
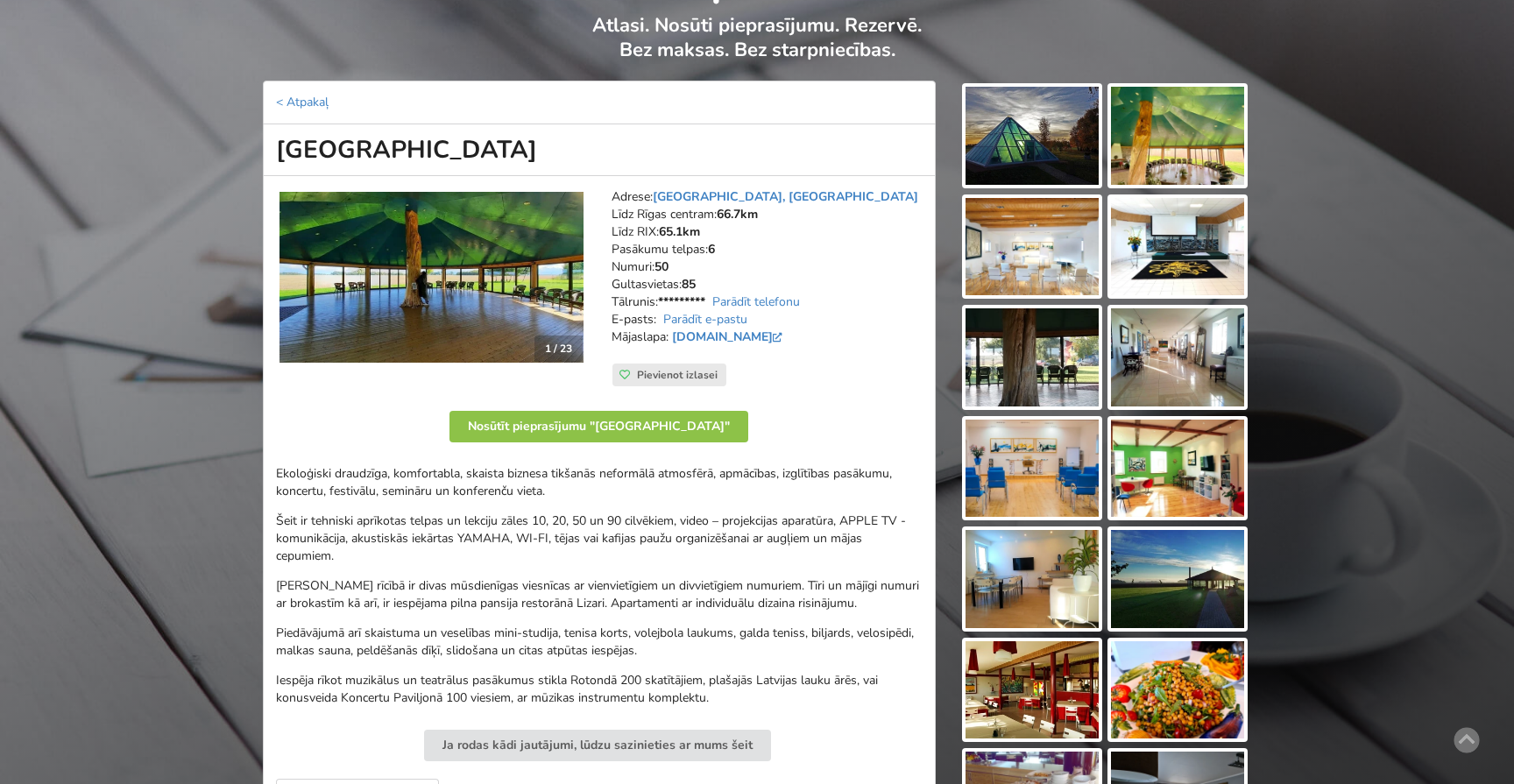
scroll to position [133, 0]
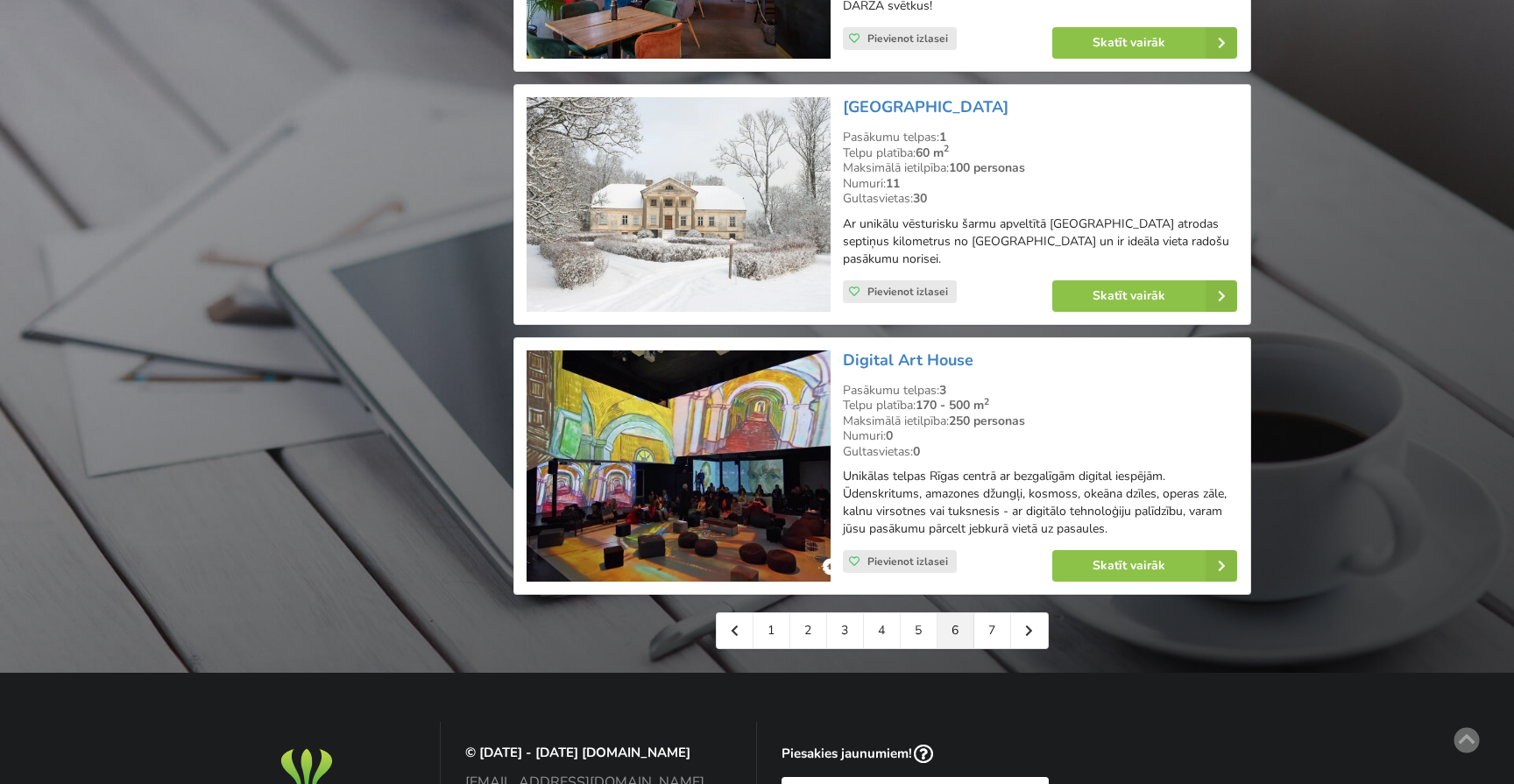
scroll to position [3837, 0]
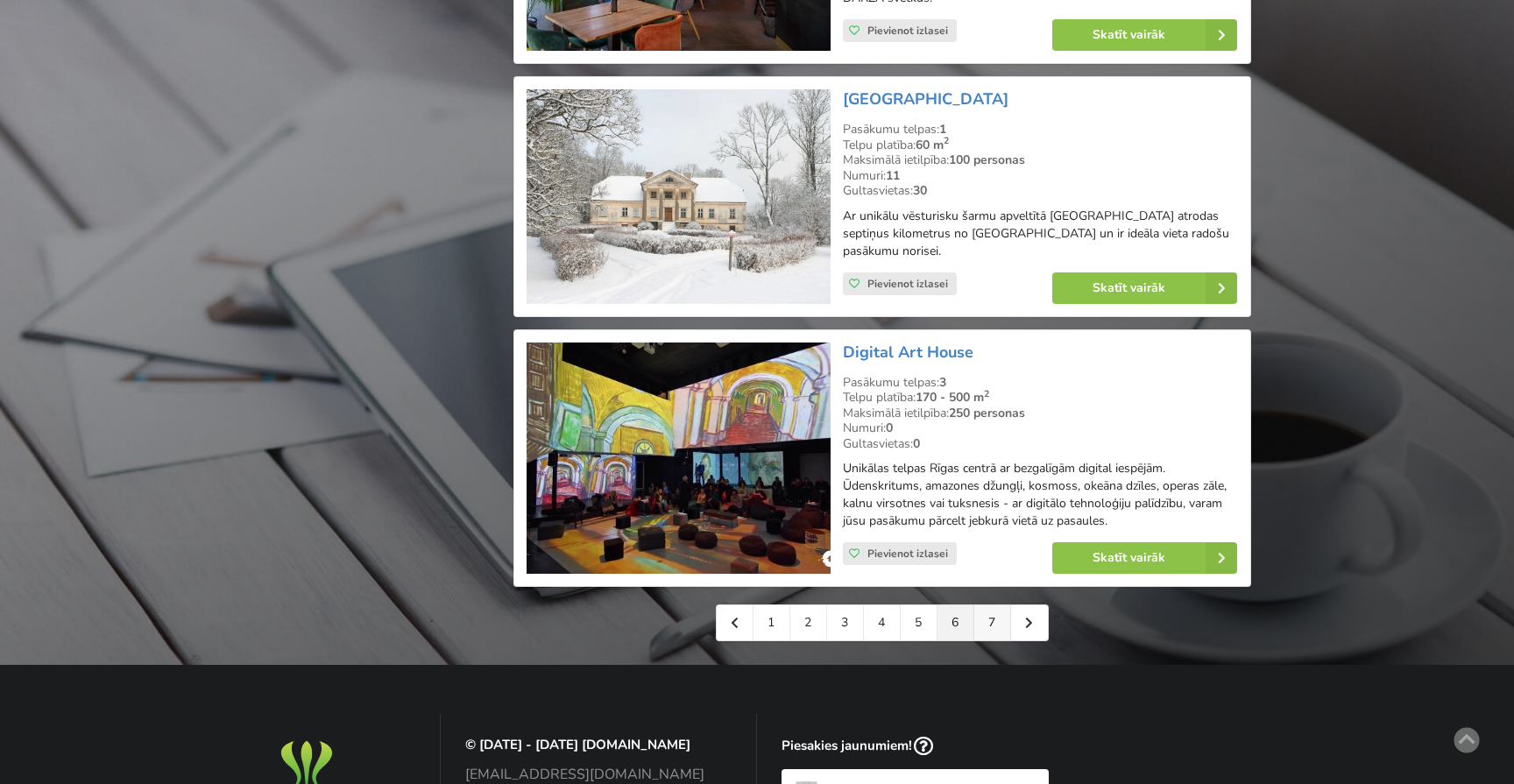
click at [996, 605] on link "7" at bounding box center [993, 623] width 37 height 35
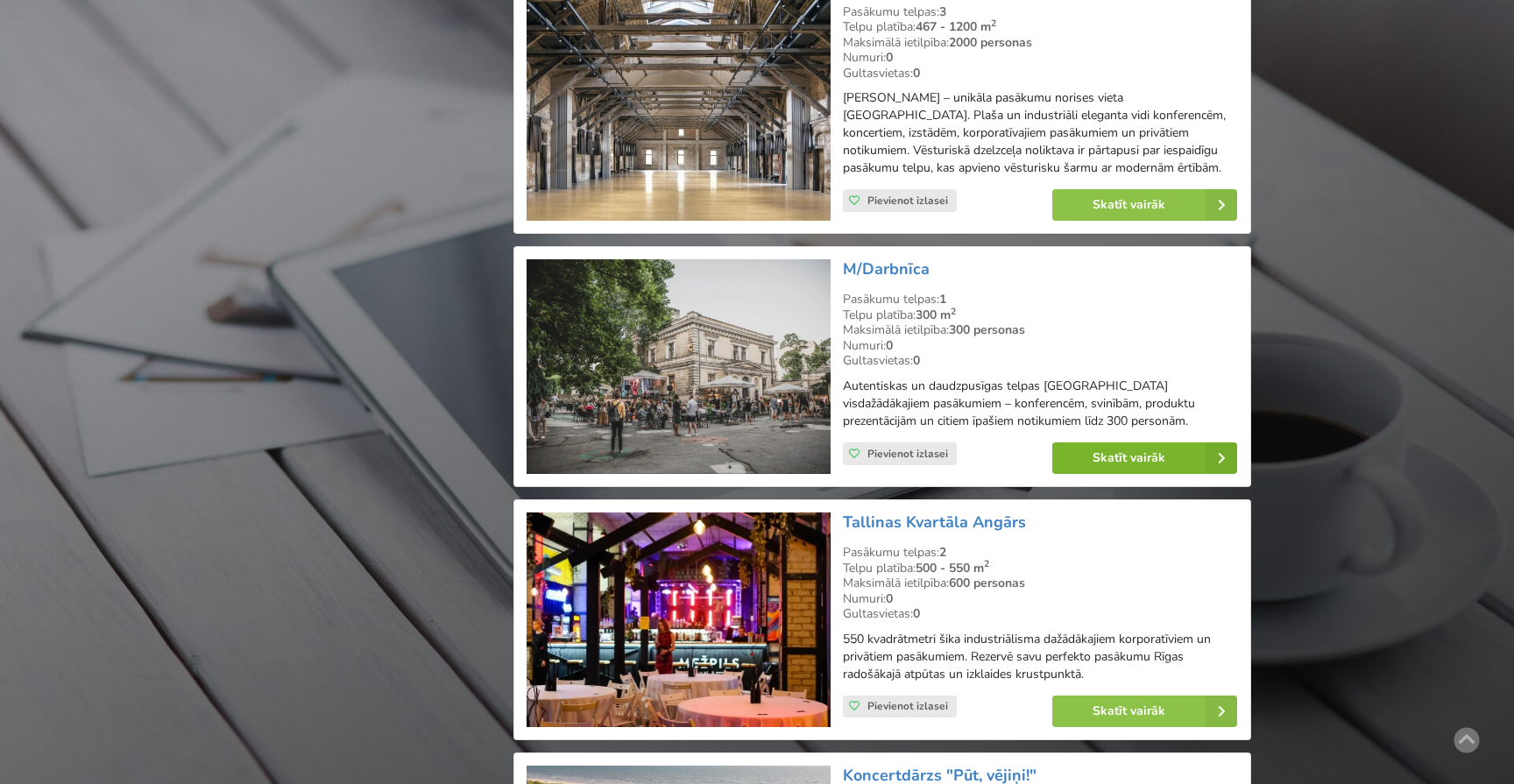
scroll to position [2747, 0]
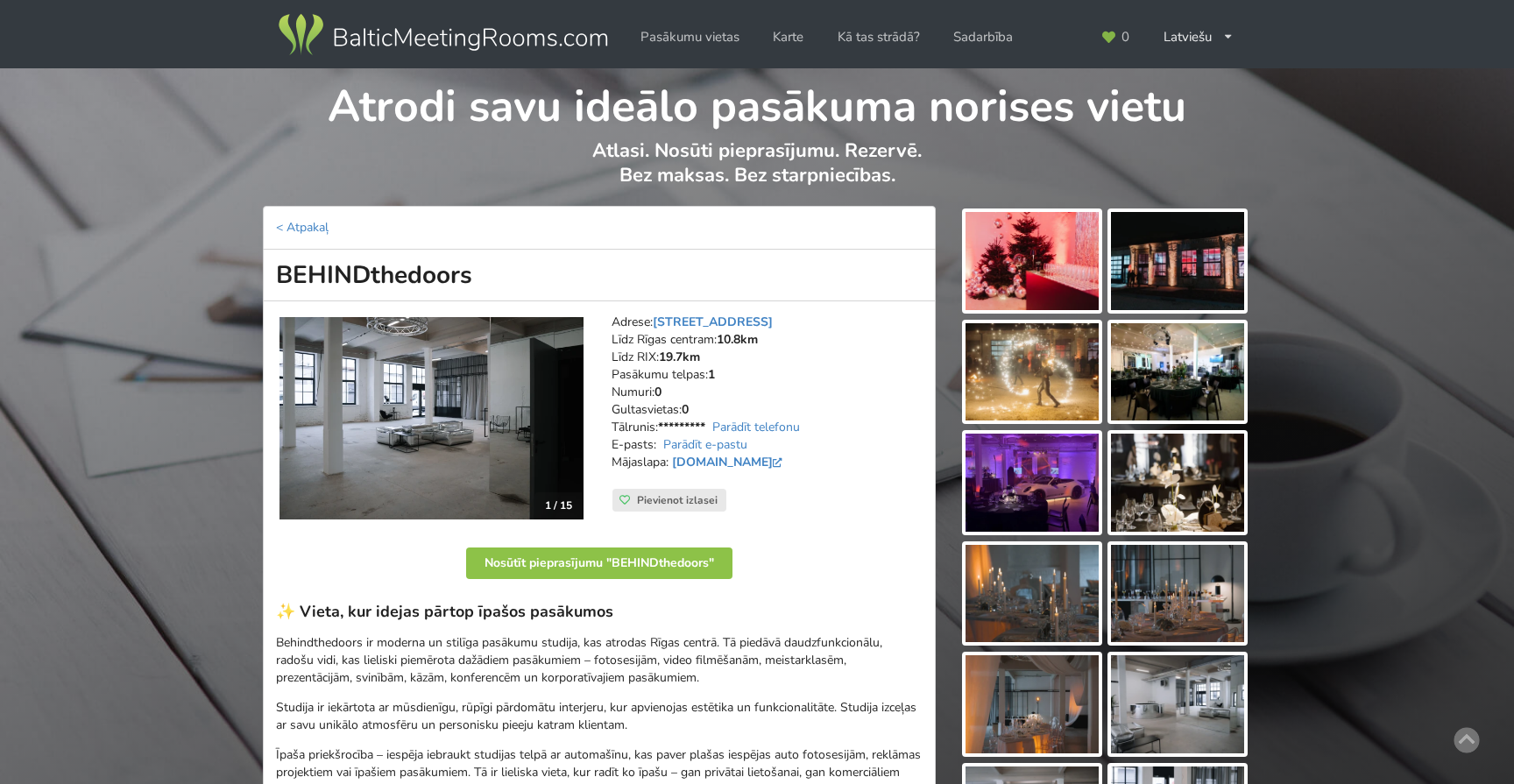
click at [463, 353] on img at bounding box center [431, 418] width 304 height 202
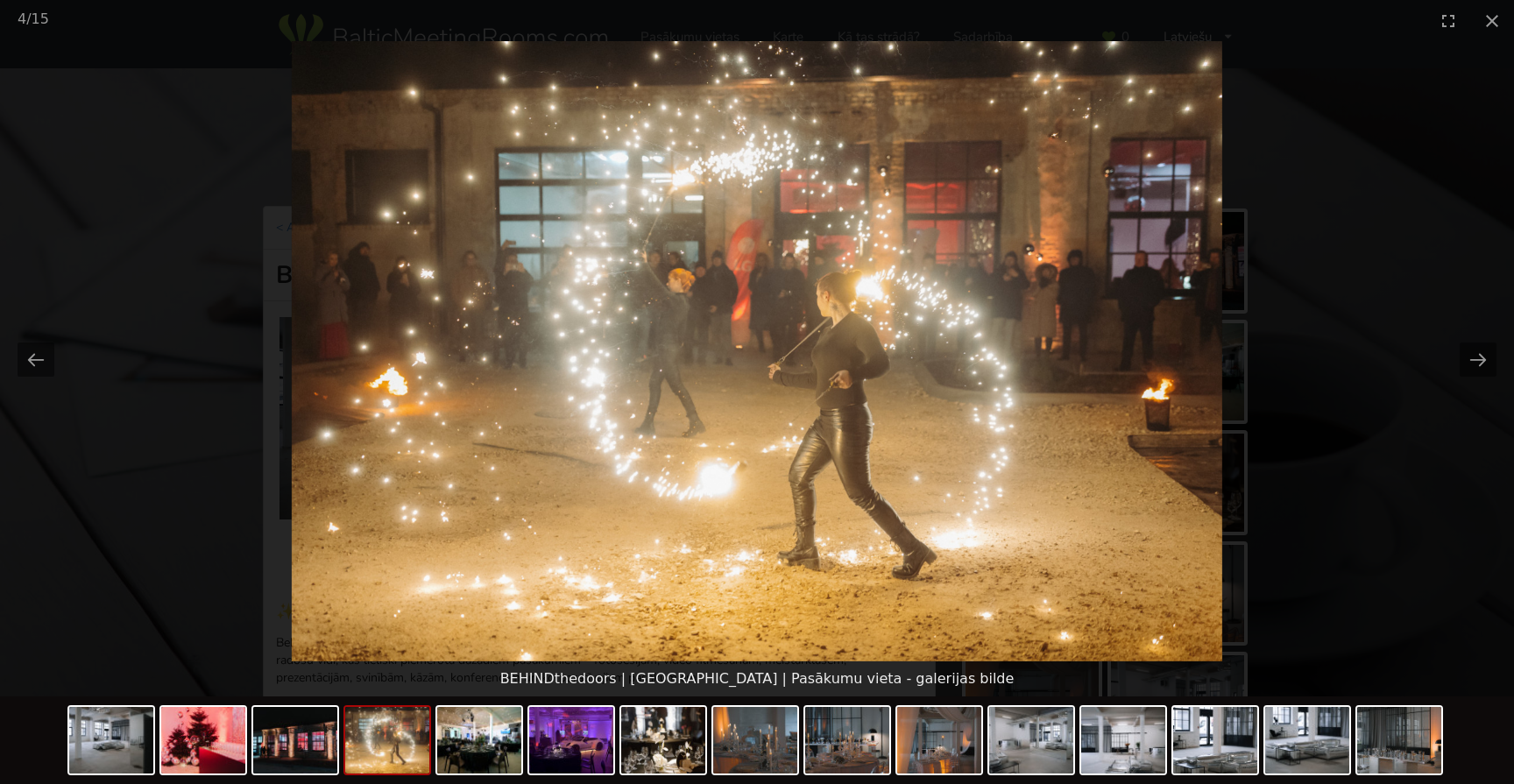
click at [1419, 182] on picture at bounding box center [757, 351] width 1514 height 620
click at [1403, 233] on picture at bounding box center [757, 351] width 1514 height 620
click at [1495, 4] on button "Close gallery" at bounding box center [1492, 21] width 44 height 41
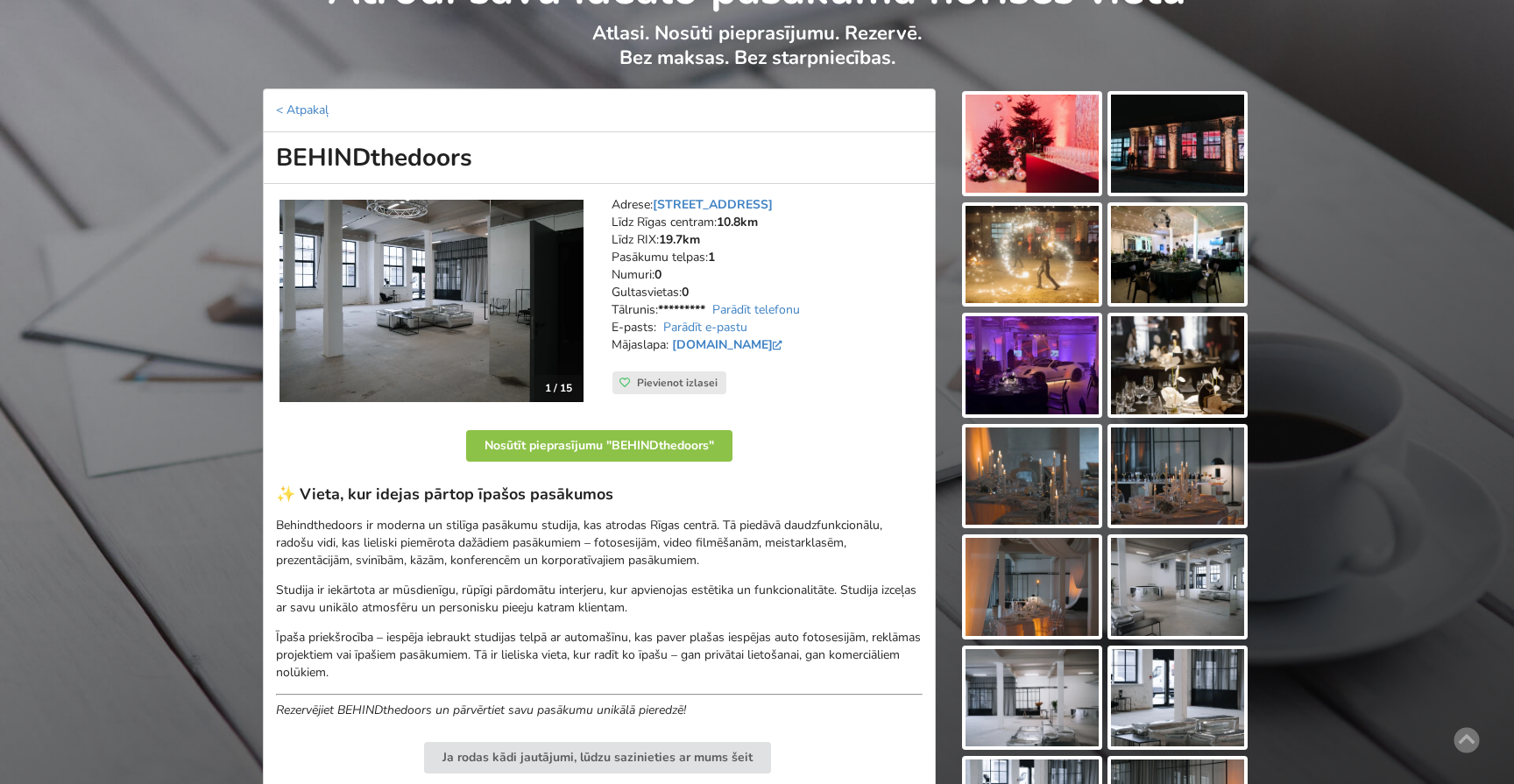
scroll to position [106, 0]
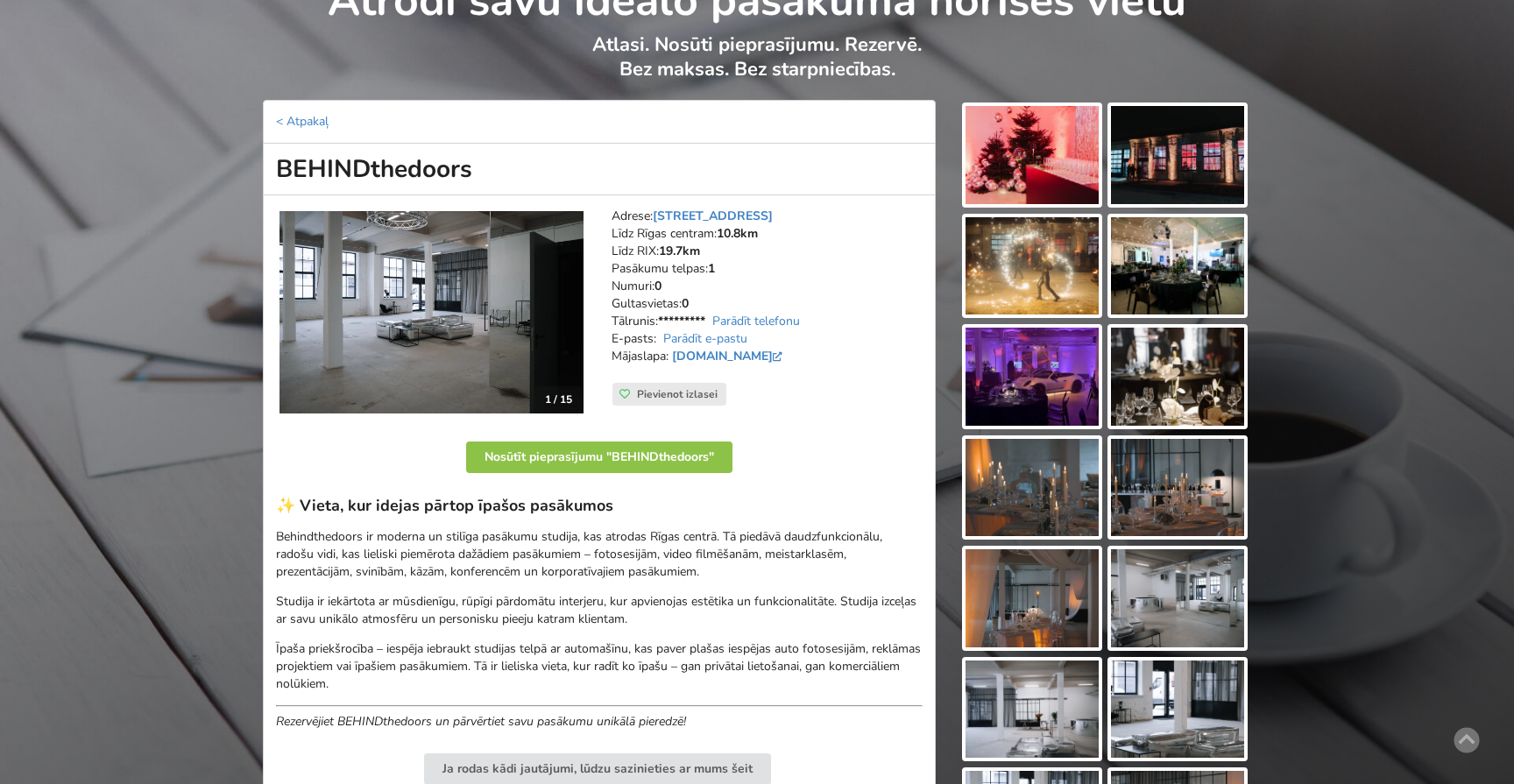
click at [498, 317] on img at bounding box center [431, 311] width 304 height 202
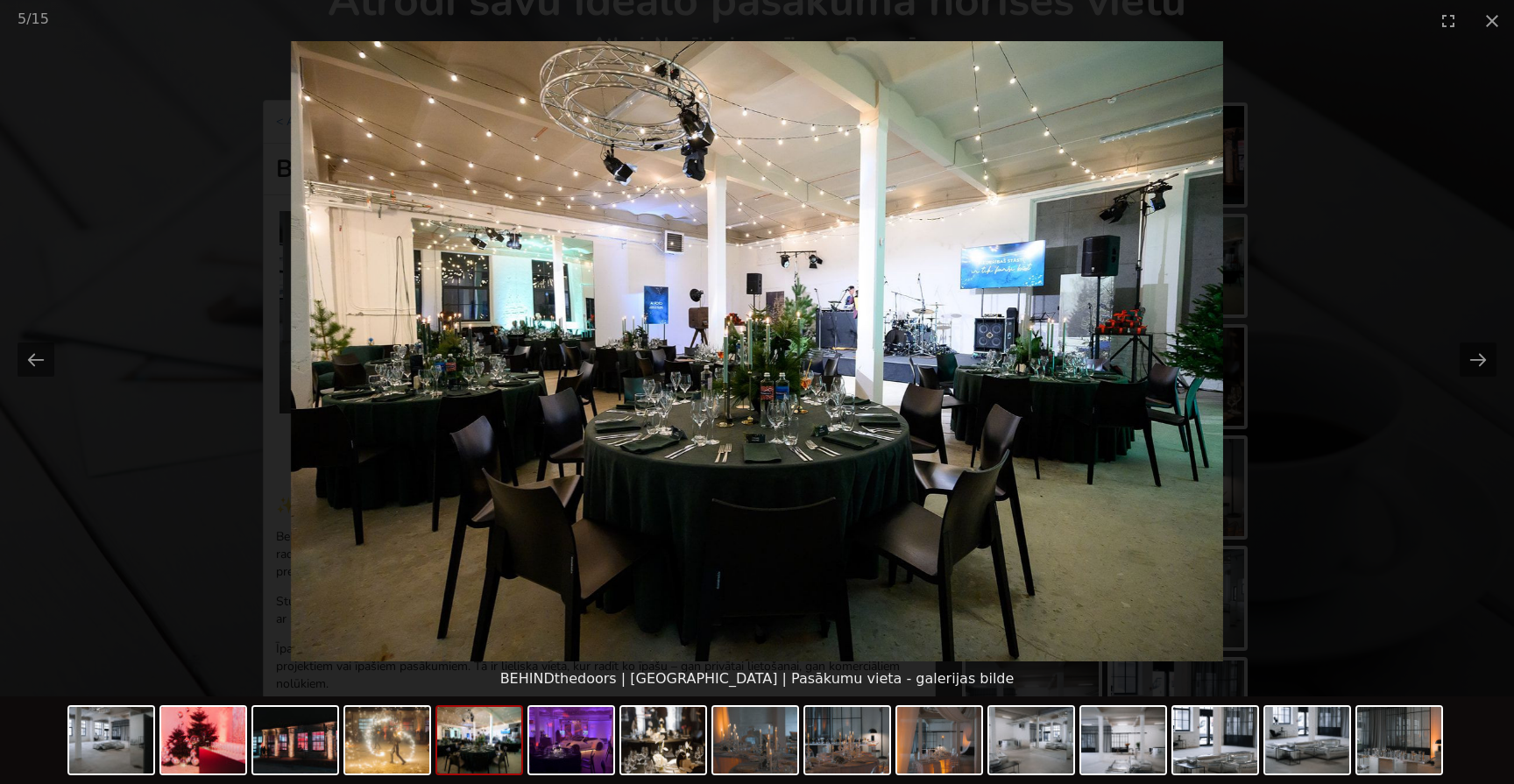
scroll to position [0, 0]
click at [1336, 298] on picture at bounding box center [757, 351] width 1514 height 620
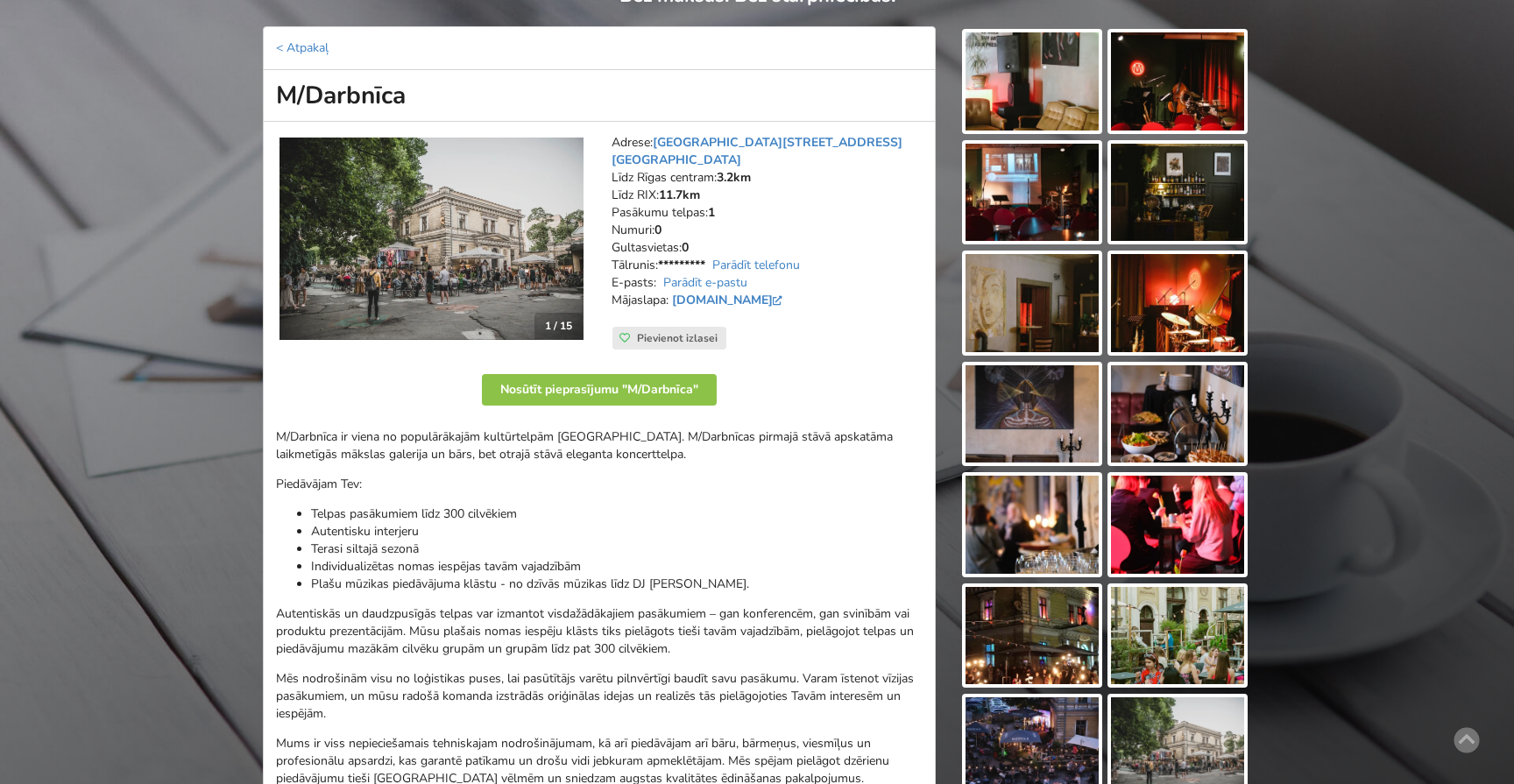
scroll to position [184, 0]
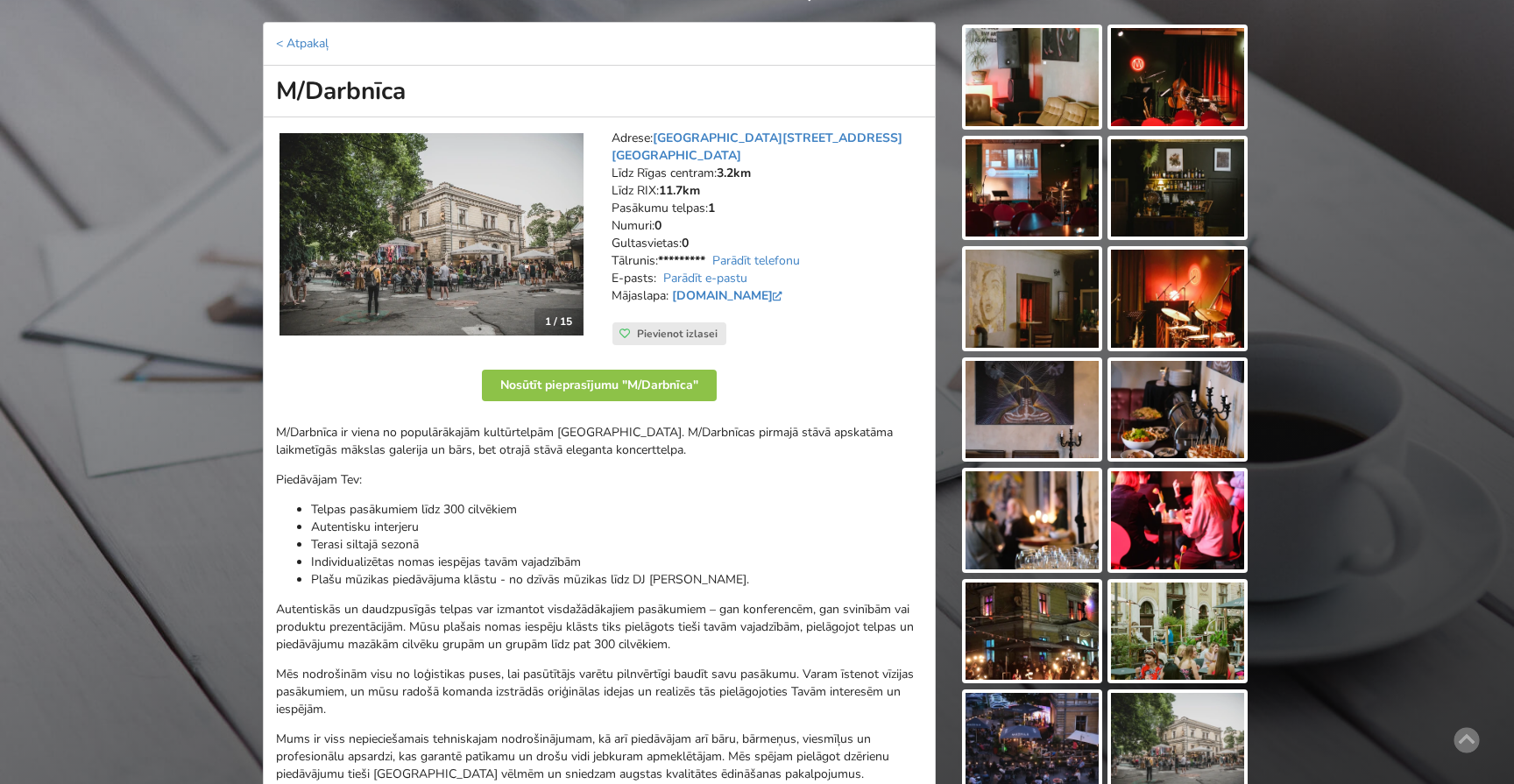
click at [535, 258] on img at bounding box center [431, 234] width 304 height 203
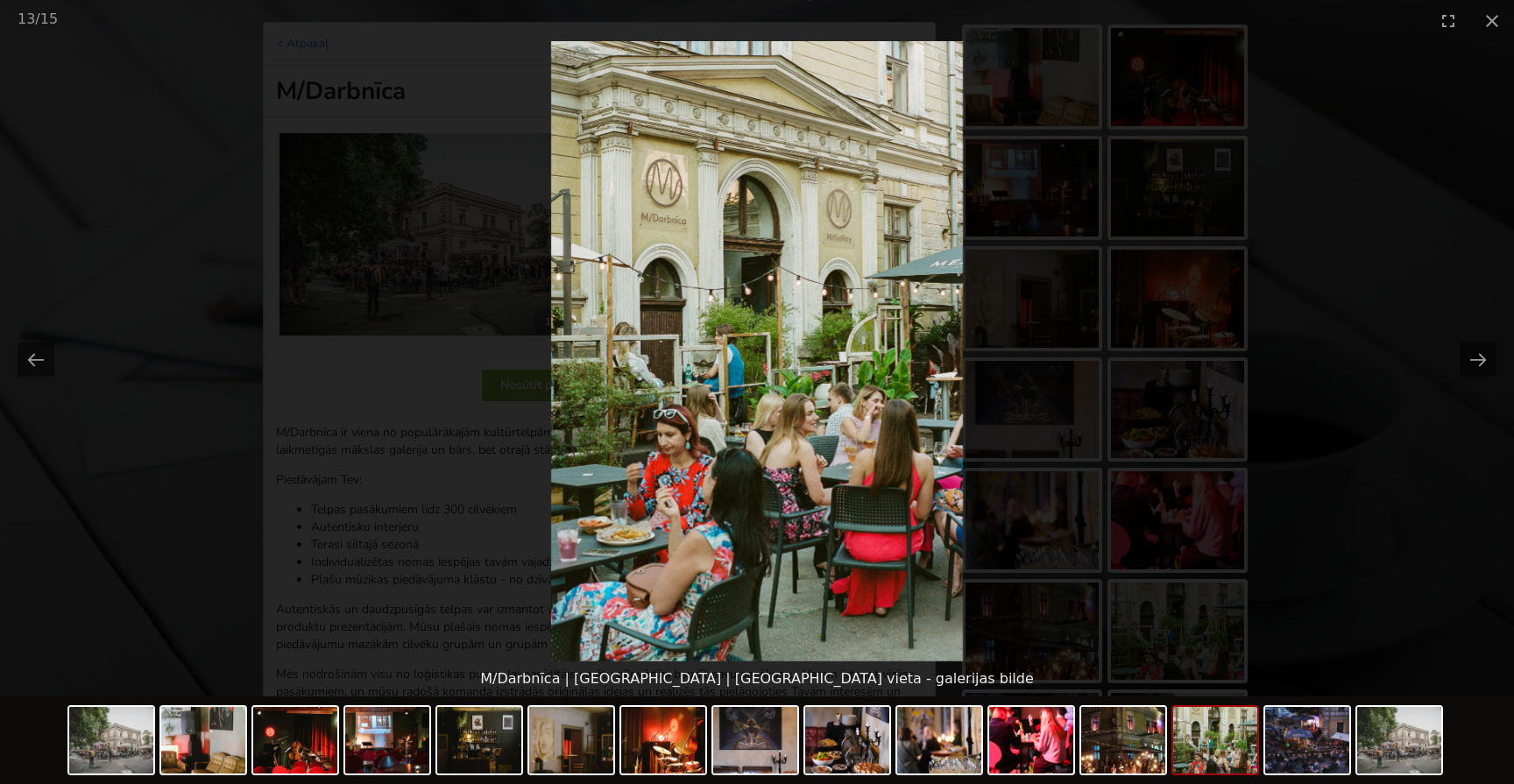
scroll to position [0, 0]
click at [1008, 336] on picture at bounding box center [757, 351] width 1514 height 620
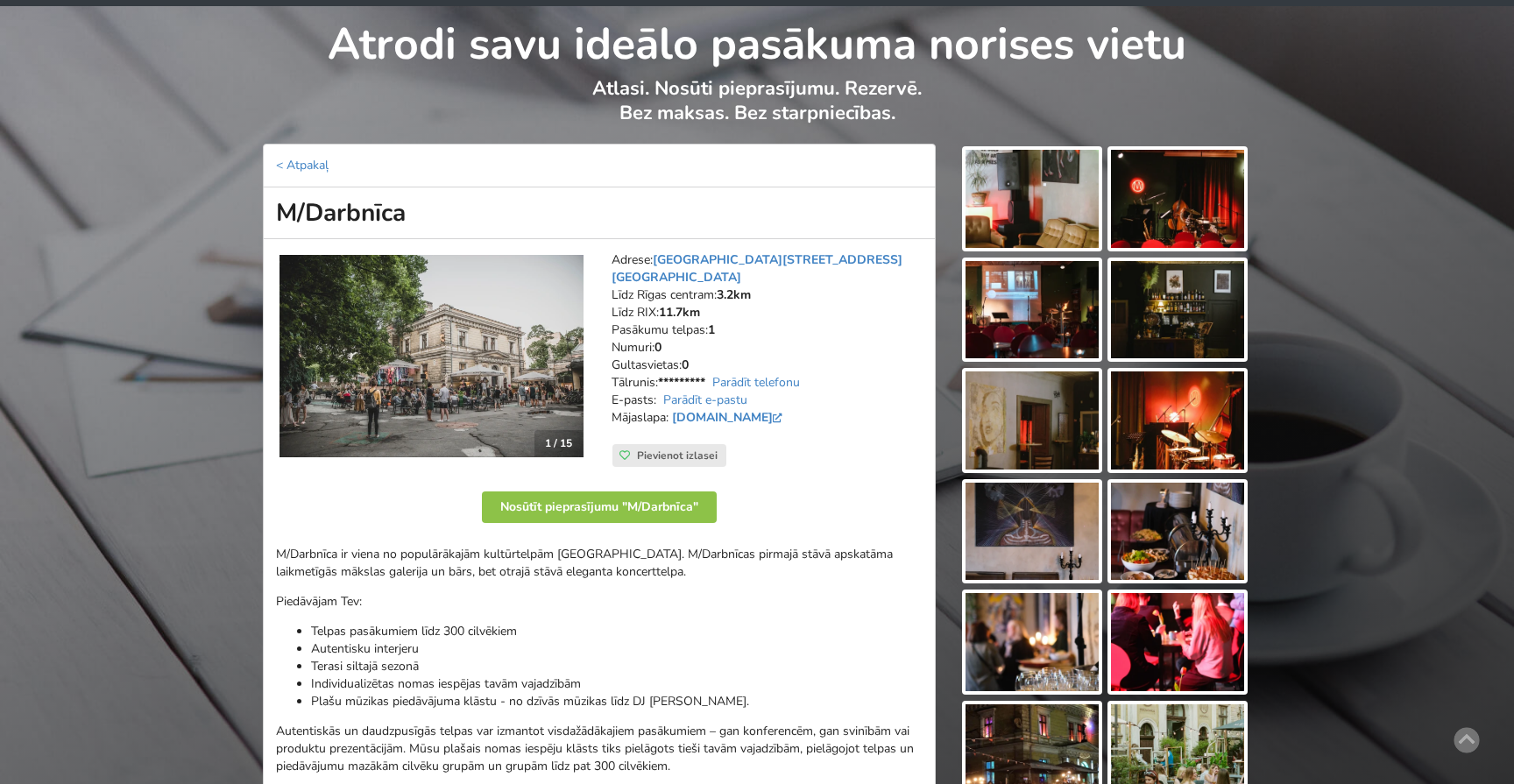
scroll to position [45, 0]
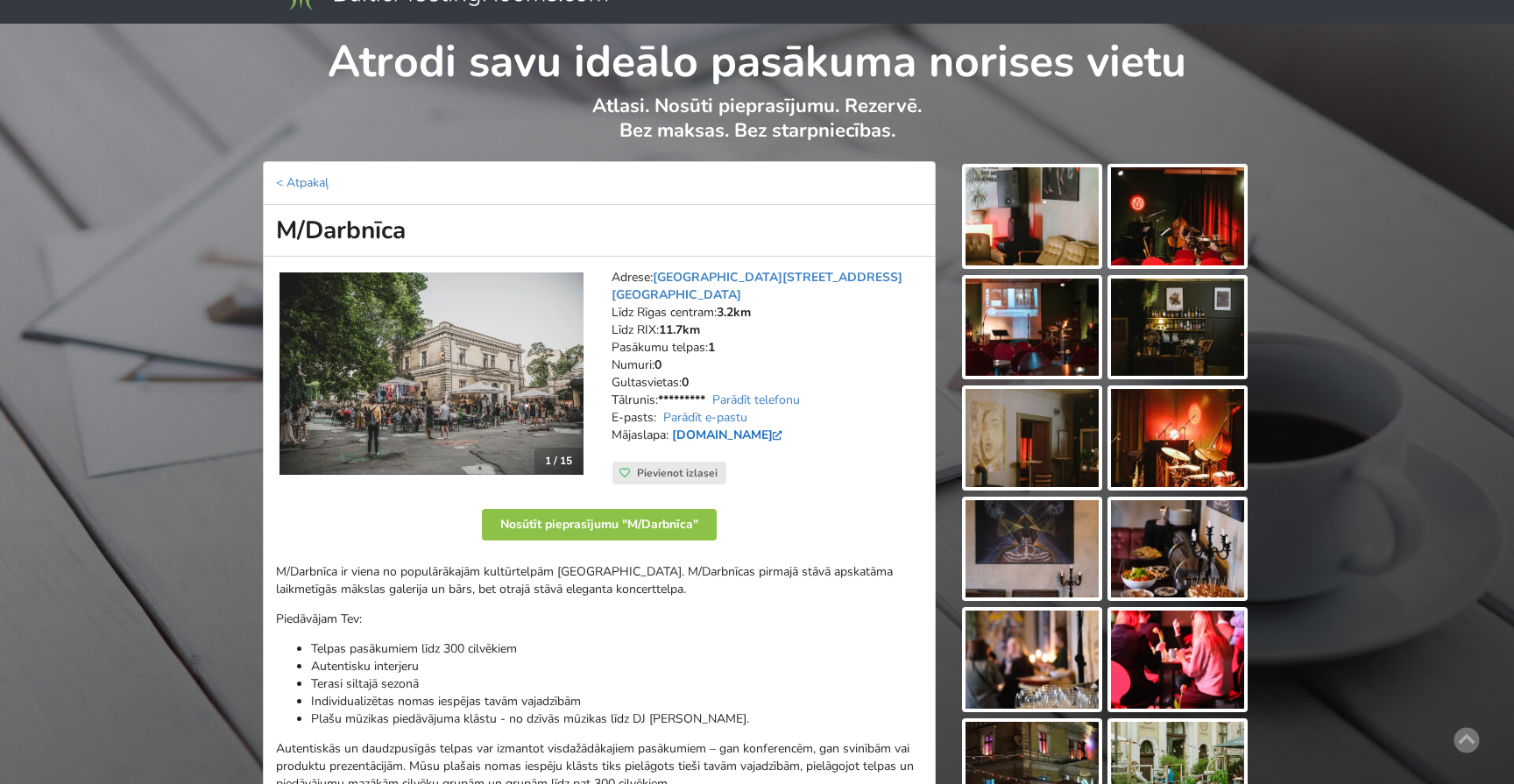
click at [739, 427] on link "[DOMAIN_NAME]" at bounding box center [730, 434] width 115 height 17
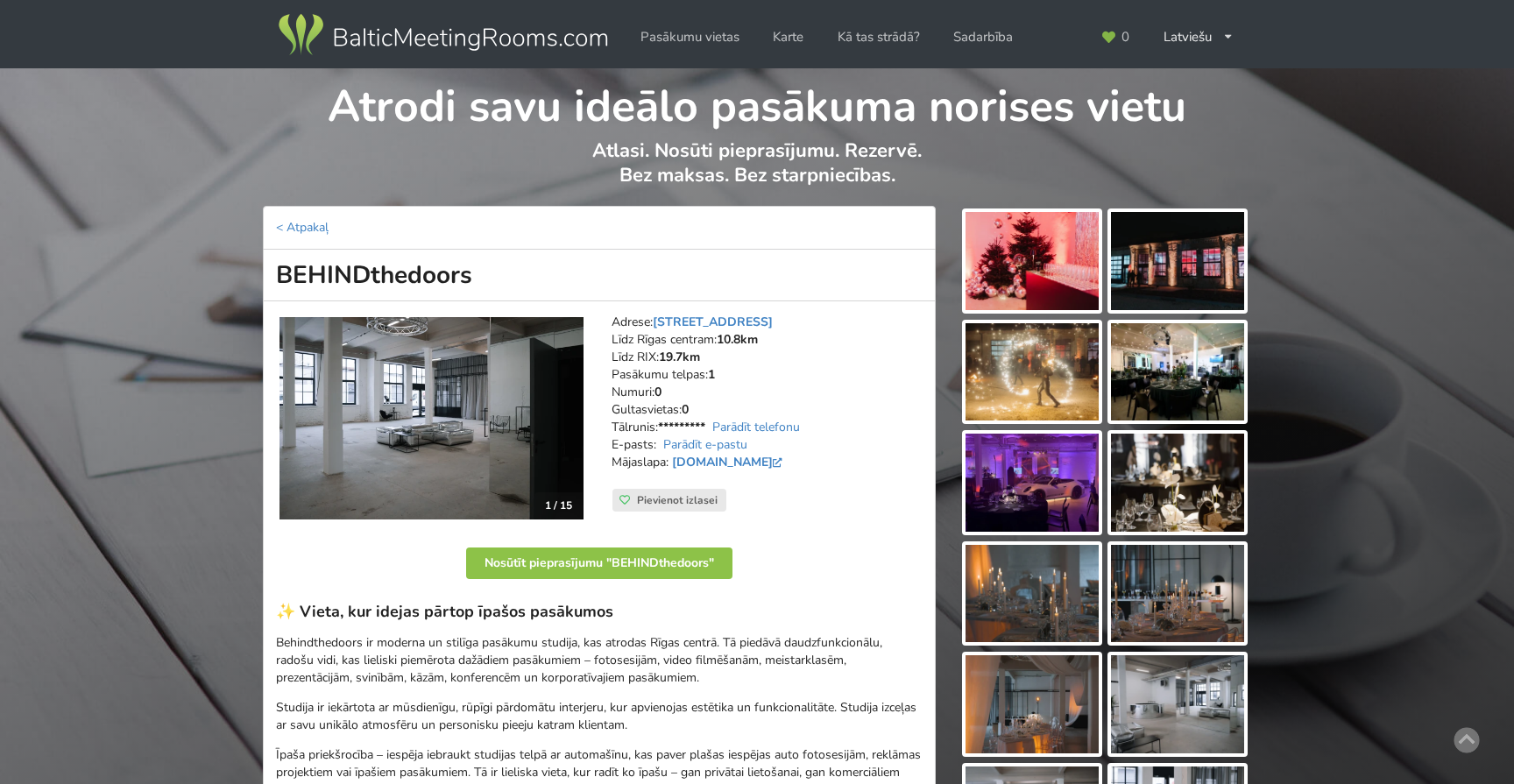
scroll to position [7, 0]
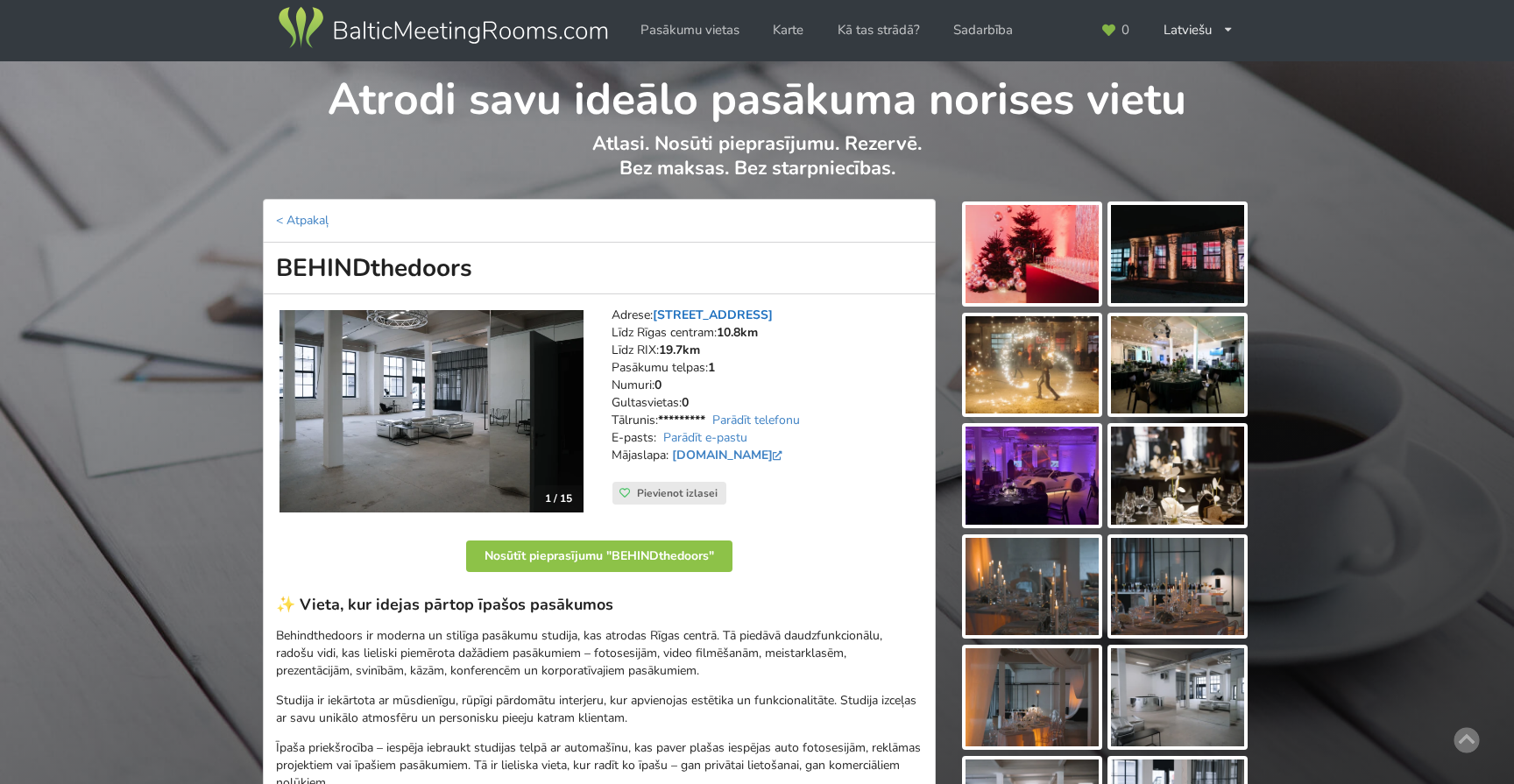
click at [773, 315] on link "[STREET_ADDRESS]" at bounding box center [712, 314] width 120 height 17
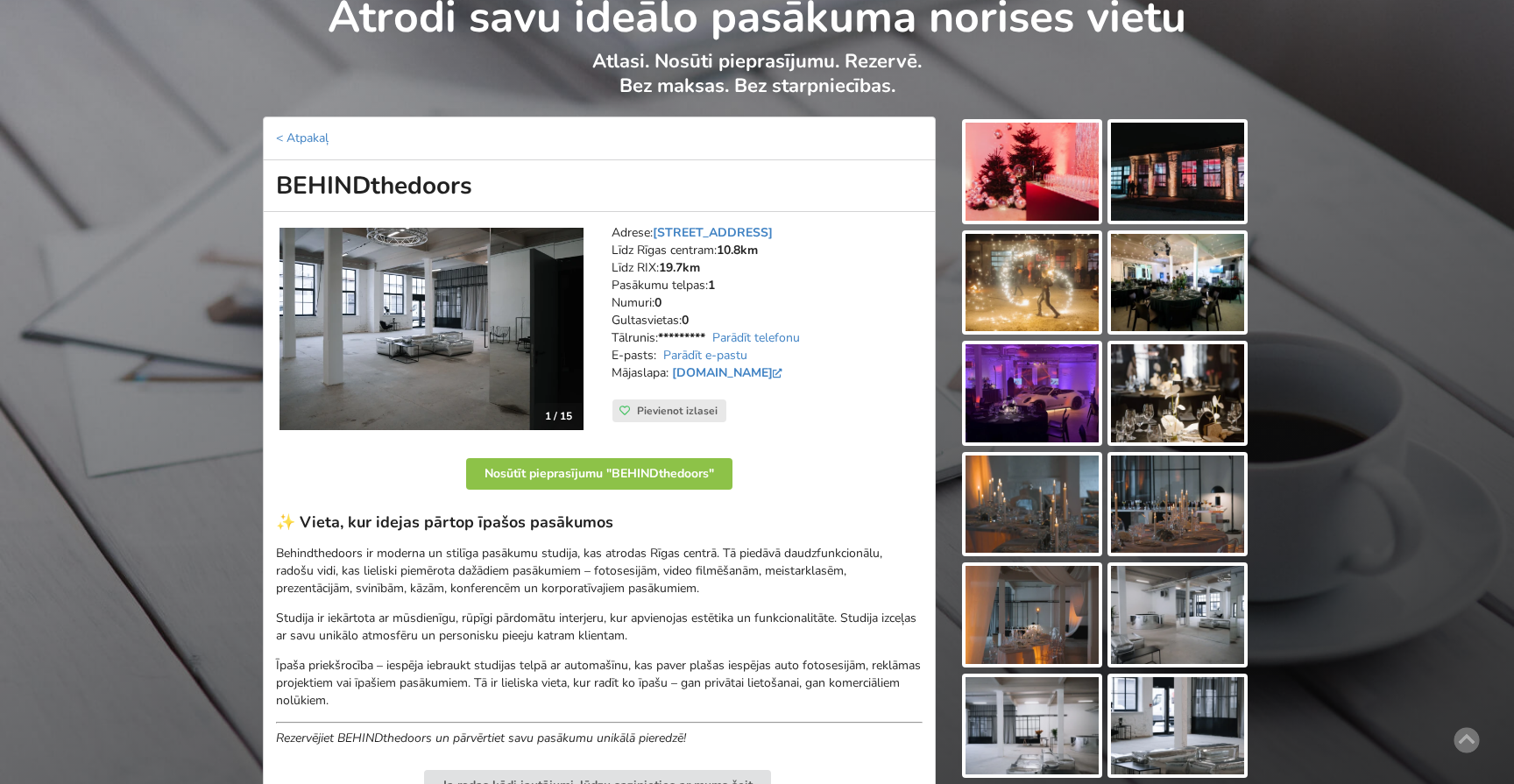
scroll to position [88, 0]
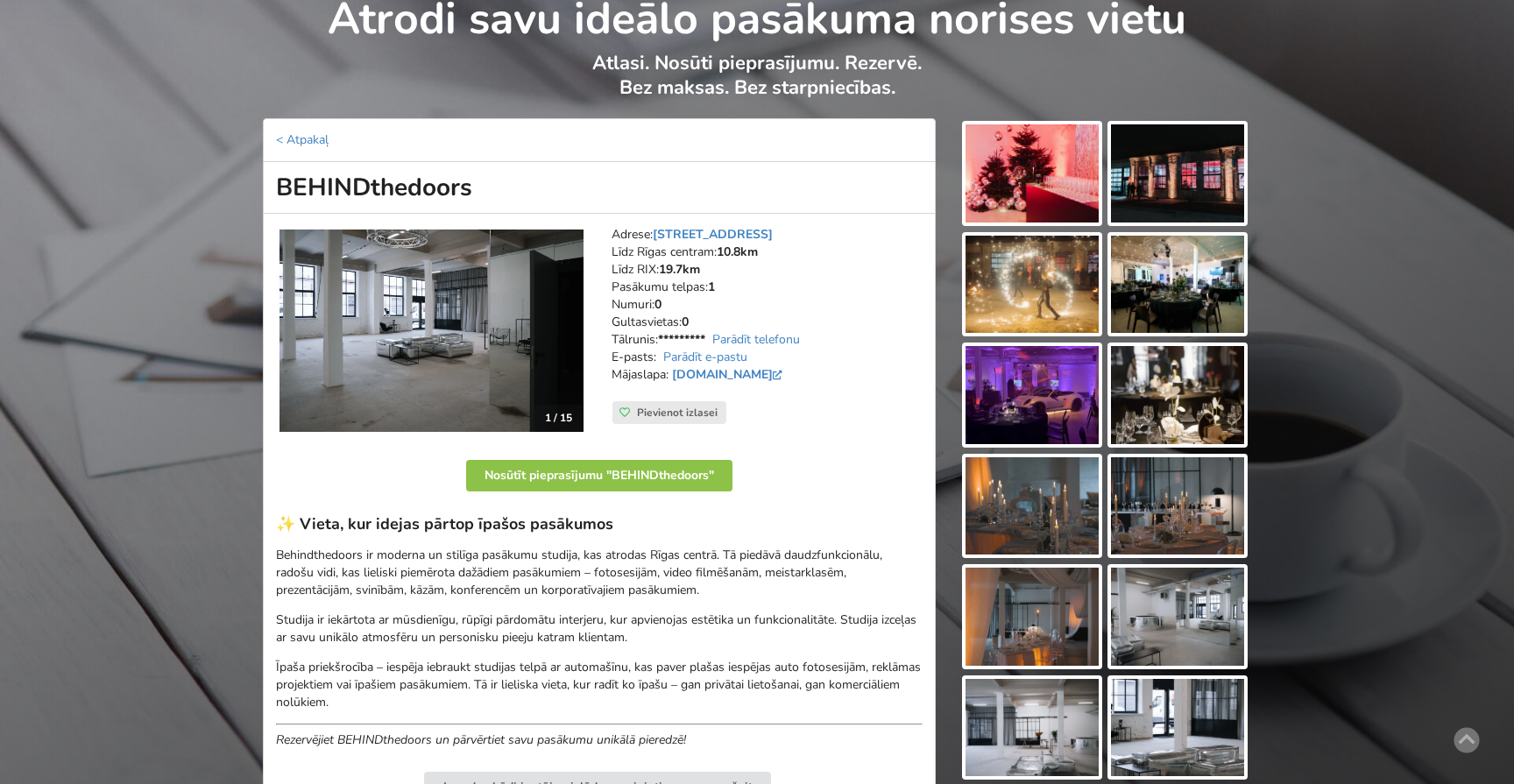
click at [524, 305] on img at bounding box center [431, 330] width 304 height 202
